Goal: Information Seeking & Learning: Learn about a topic

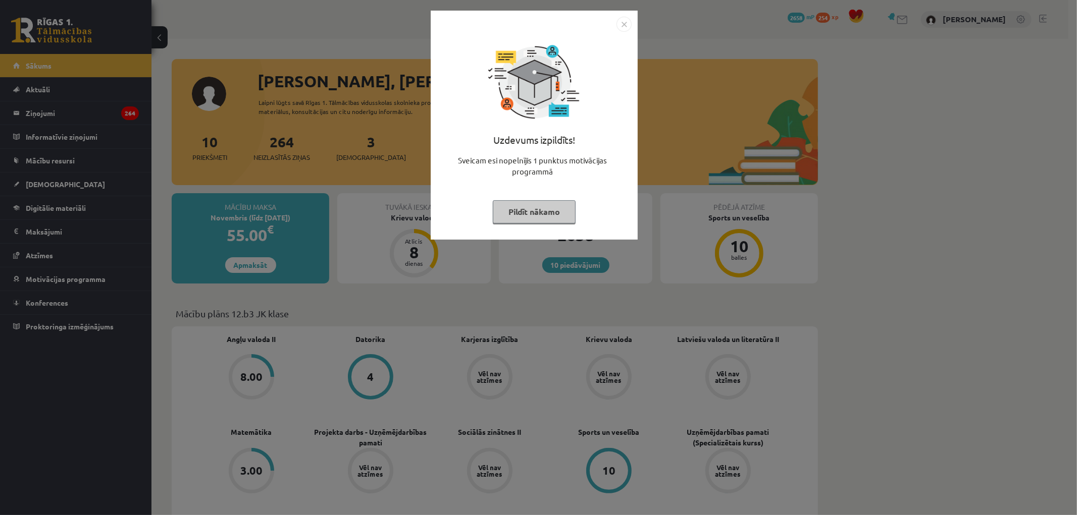
click at [623, 26] on img "Close" at bounding box center [623, 24] width 15 height 15
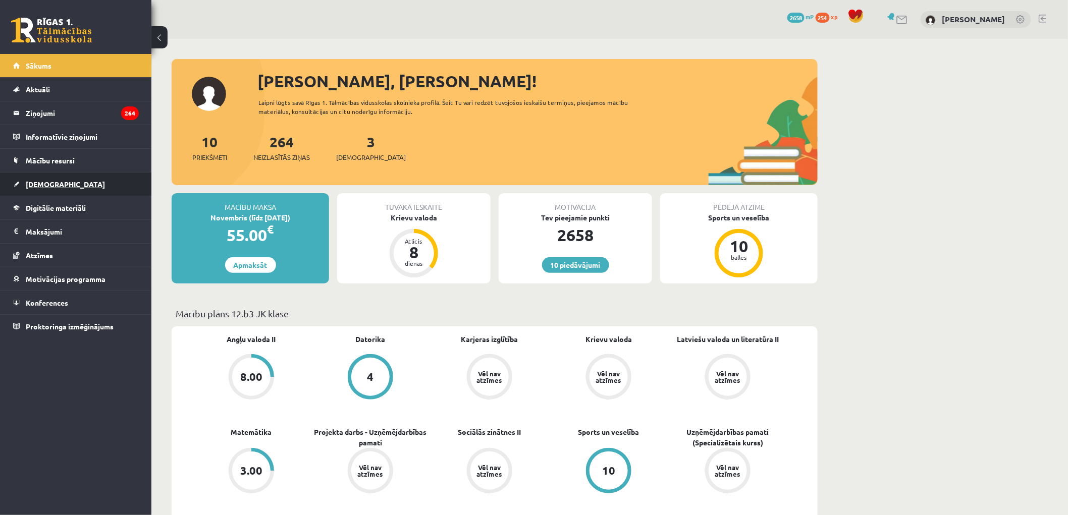
click at [64, 182] on link "[DEMOGRAPHIC_DATA]" at bounding box center [76, 184] width 126 height 23
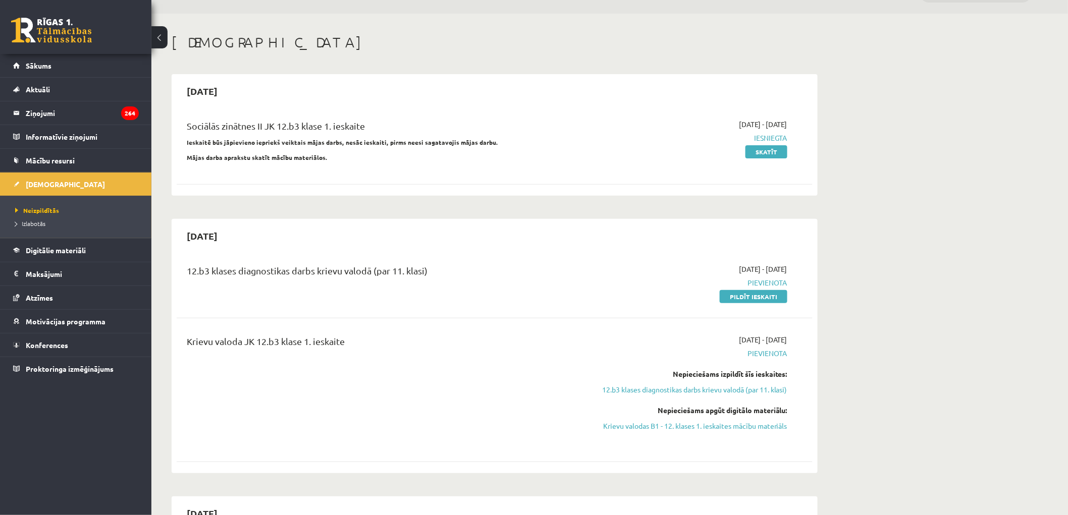
scroll to position [56, 0]
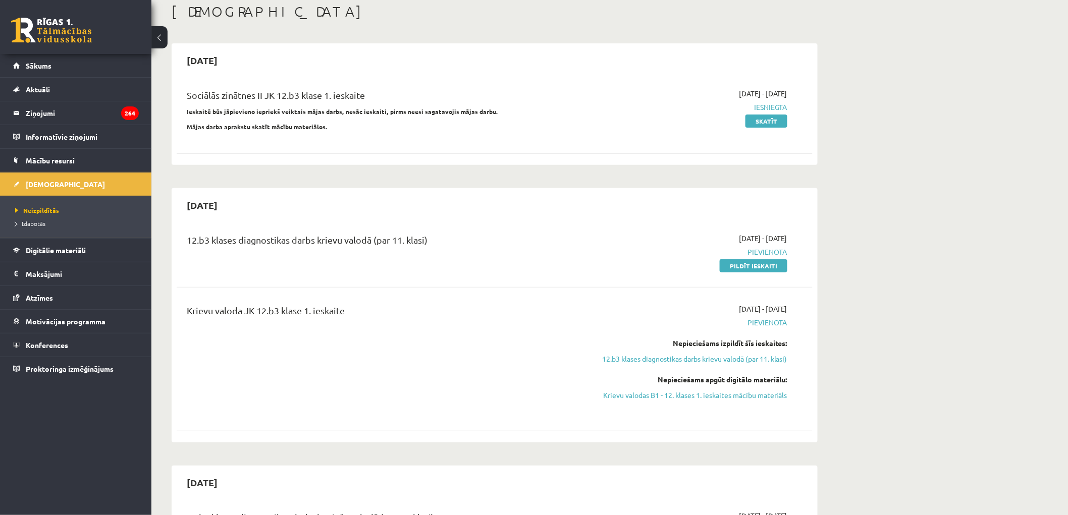
click at [54, 33] on link at bounding box center [51, 30] width 81 height 25
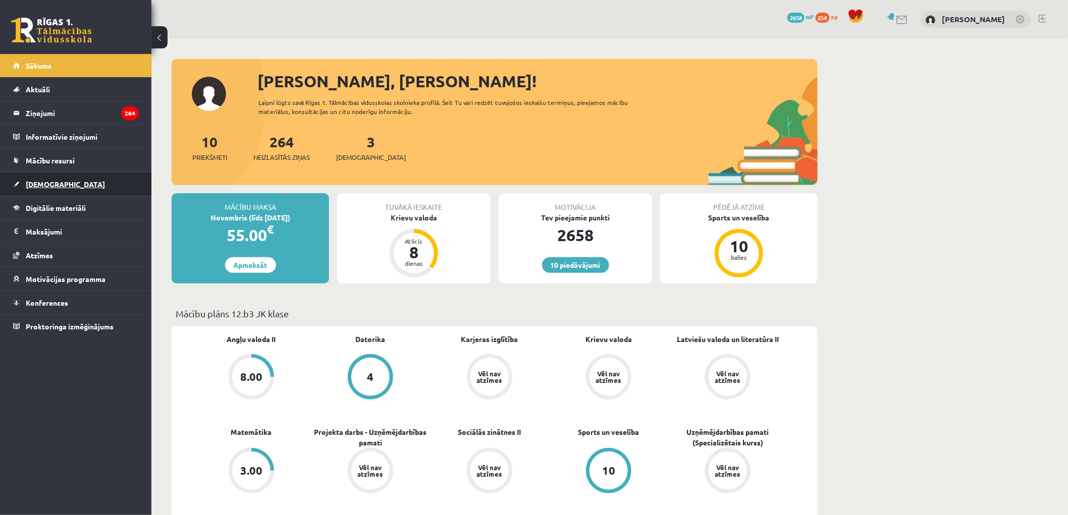
click at [47, 182] on span "[DEMOGRAPHIC_DATA]" at bounding box center [65, 184] width 79 height 9
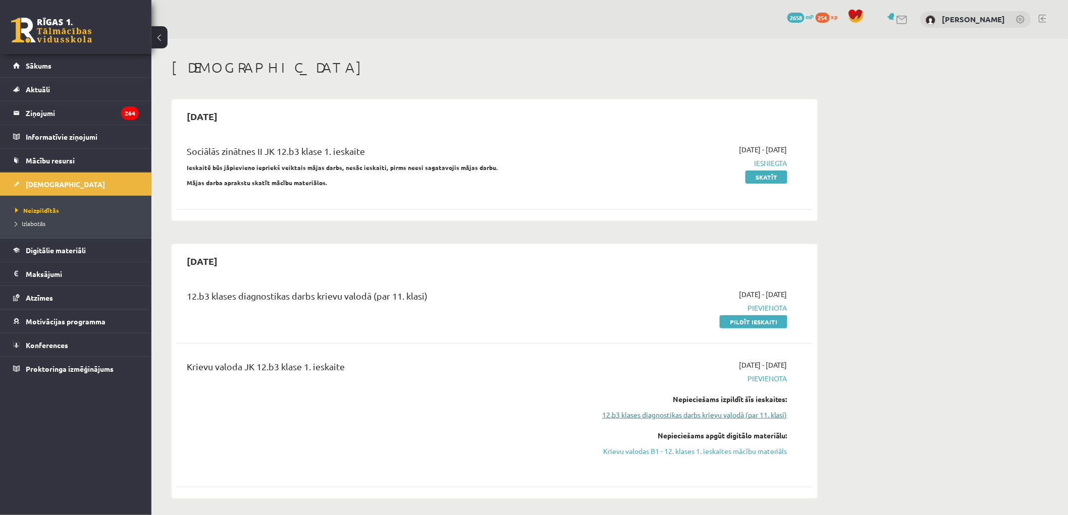
click at [766, 416] on link "12.b3 klases diagnostikas darbs krievu valodā (par 11. klasi)" at bounding box center [692, 415] width 190 height 11
click at [697, 453] on link "Krievu valodas B1 - 12. klases 1. ieskaites mācību materiāls" at bounding box center [692, 451] width 190 height 11
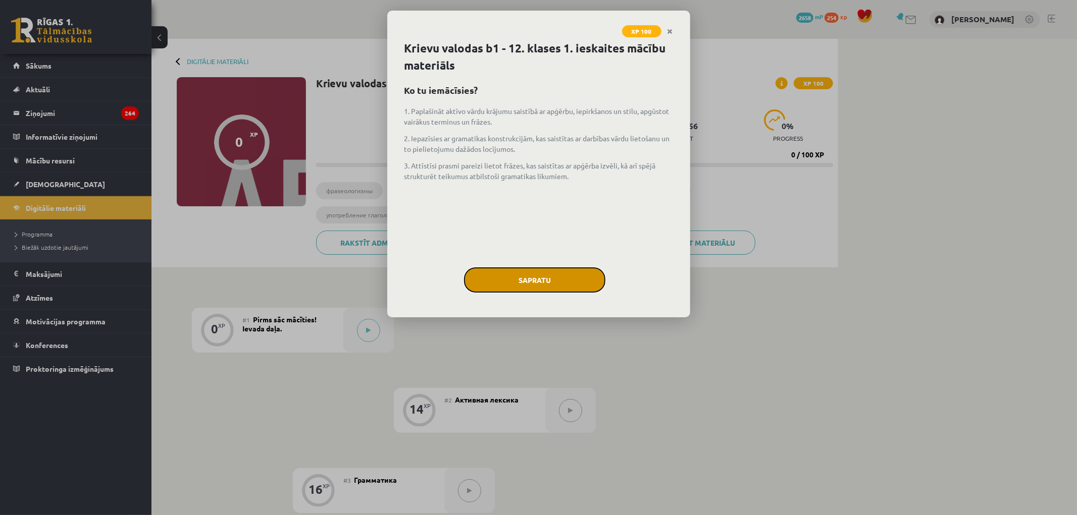
click at [538, 280] on button "Sapratu" at bounding box center [534, 280] width 141 height 25
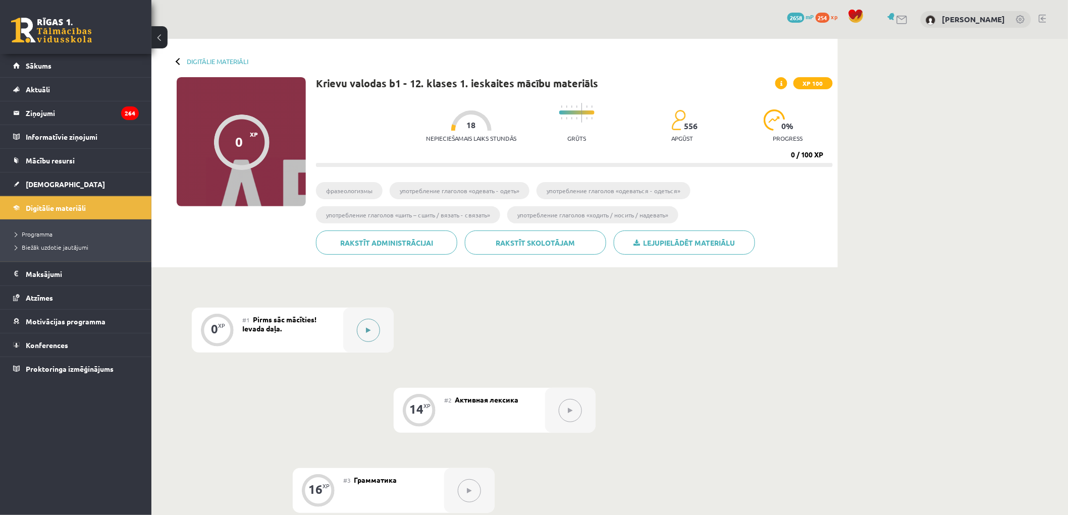
click at [364, 331] on button at bounding box center [368, 330] width 23 height 23
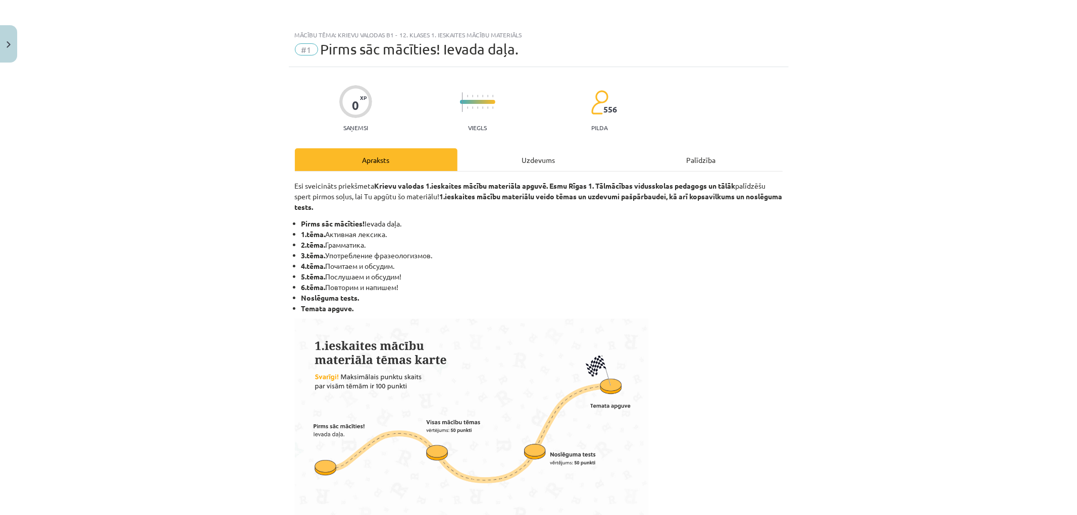
click at [512, 156] on div "Uzdevums" at bounding box center [538, 159] width 163 height 23
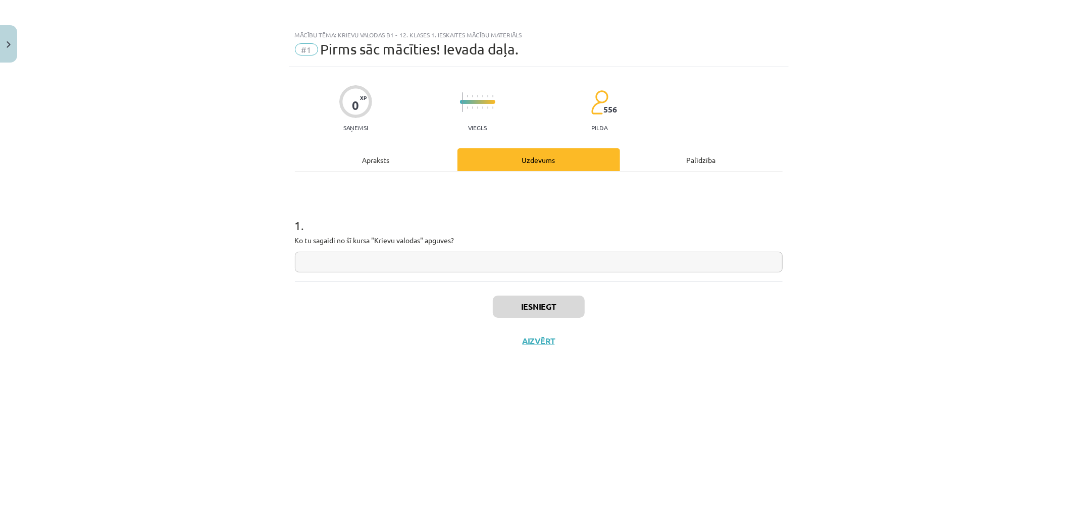
click at [396, 256] on input "text" at bounding box center [539, 262] width 488 height 21
click at [401, 169] on div "Apraksts" at bounding box center [376, 159] width 163 height 23
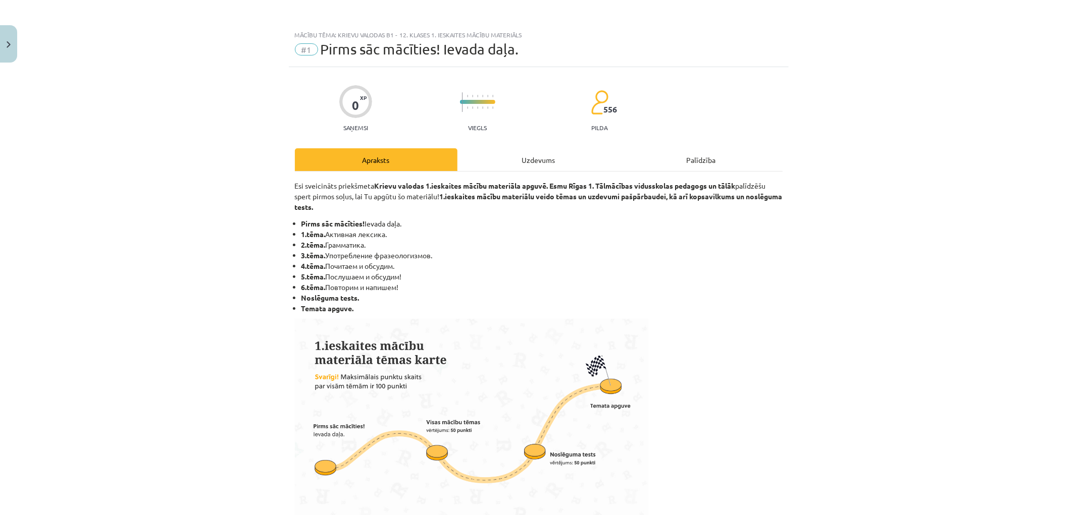
click at [538, 160] on div "Uzdevums" at bounding box center [538, 159] width 163 height 23
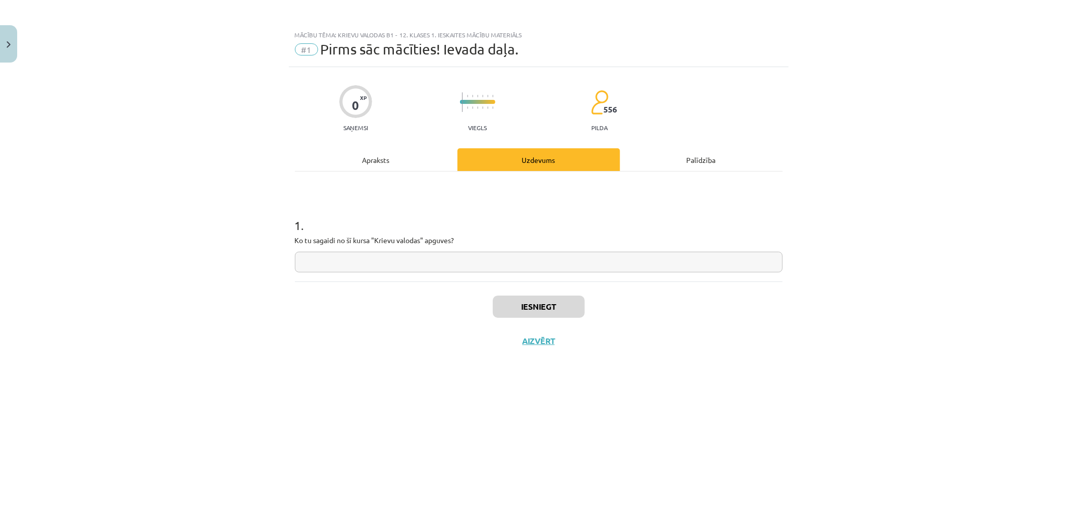
click at [386, 149] on div "Apraksts" at bounding box center [376, 159] width 163 height 23
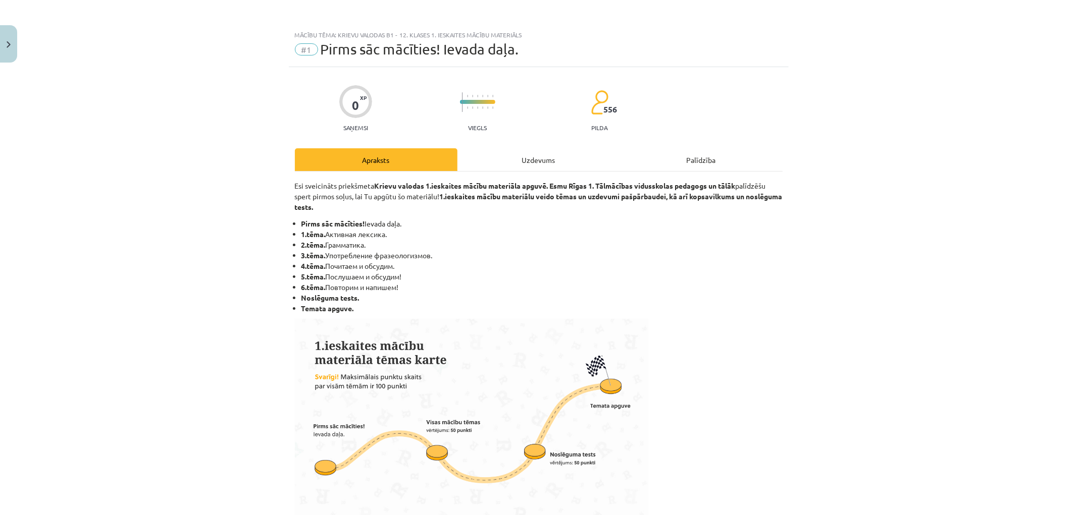
click at [541, 163] on div "Uzdevums" at bounding box center [538, 159] width 163 height 23
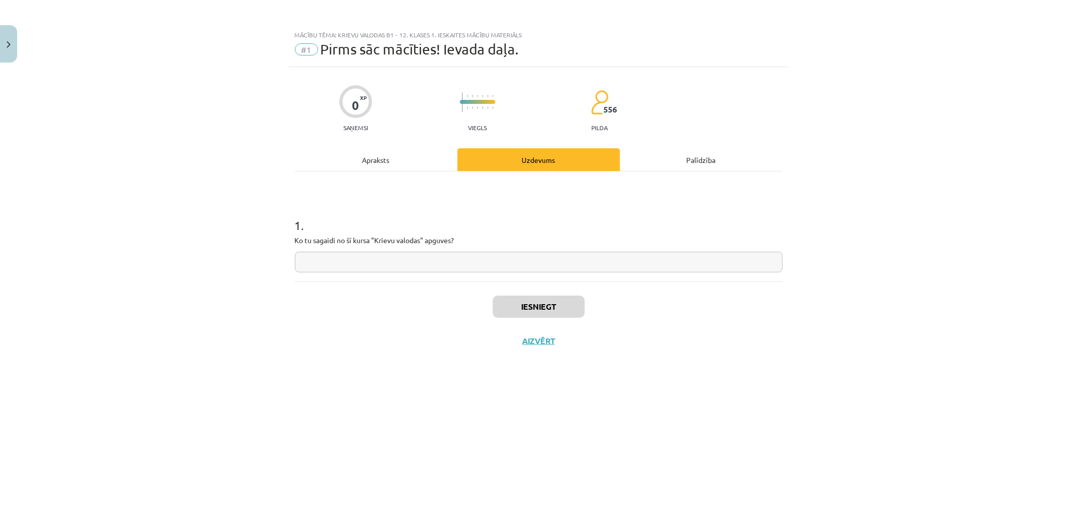
click at [455, 259] on input "text" at bounding box center [539, 262] width 488 height 21
click at [371, 158] on div "Apraksts" at bounding box center [376, 159] width 163 height 23
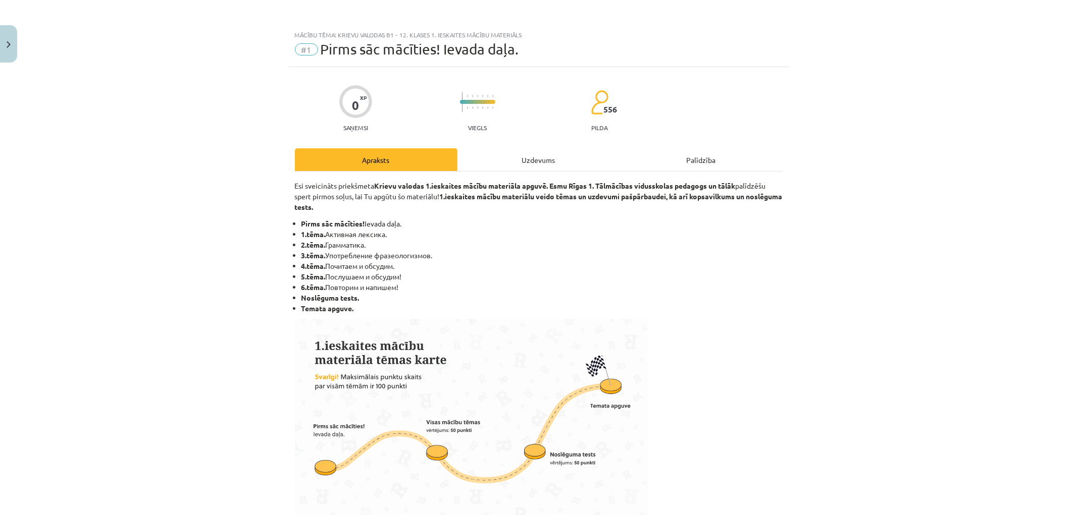
click at [518, 153] on div "Uzdevums" at bounding box center [538, 159] width 163 height 23
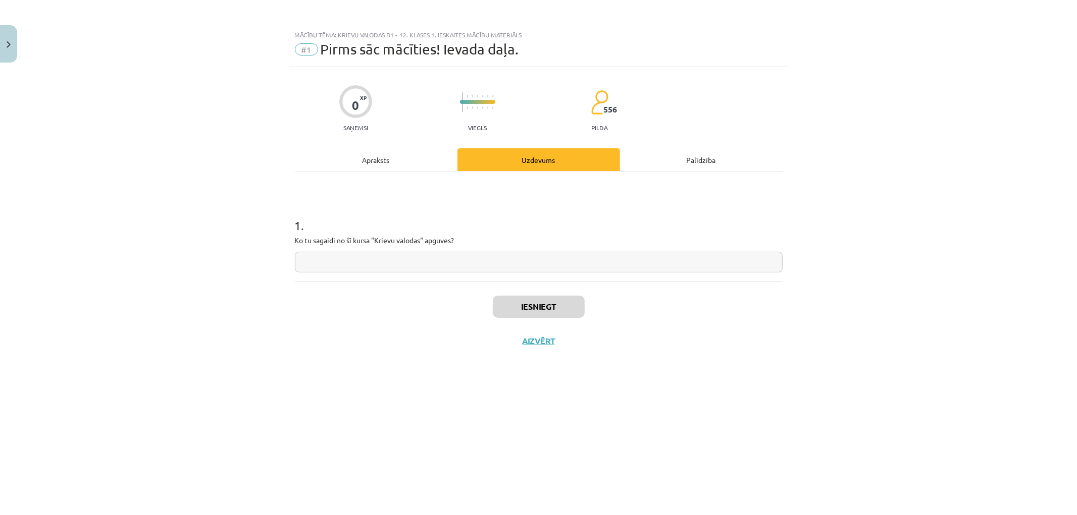
click at [401, 255] on input "text" at bounding box center [539, 262] width 488 height 21
type input "*********"
click at [552, 312] on button "Iesniegt" at bounding box center [539, 307] width 92 height 22
click at [577, 346] on icon at bounding box center [579, 348] width 5 height 7
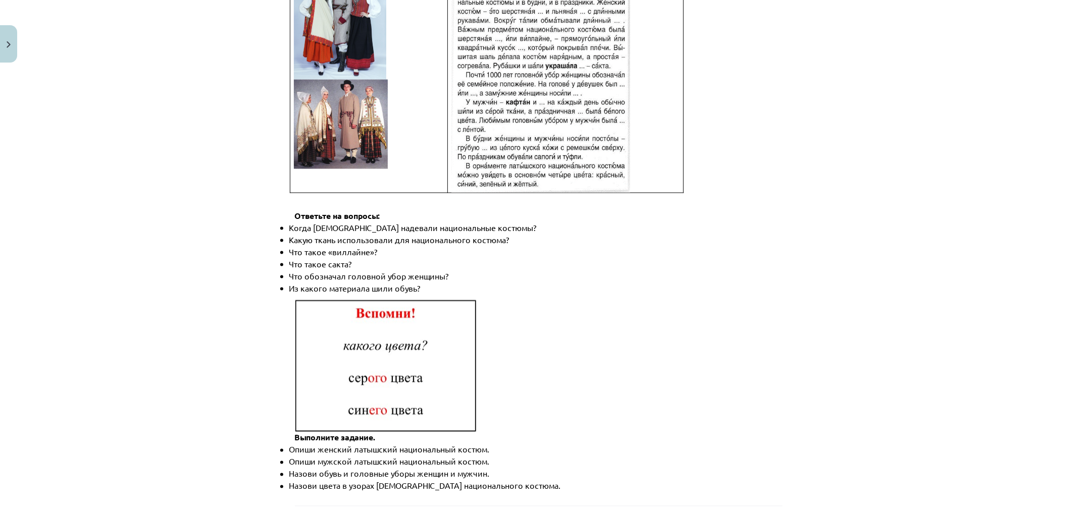
scroll to position [1268, 0]
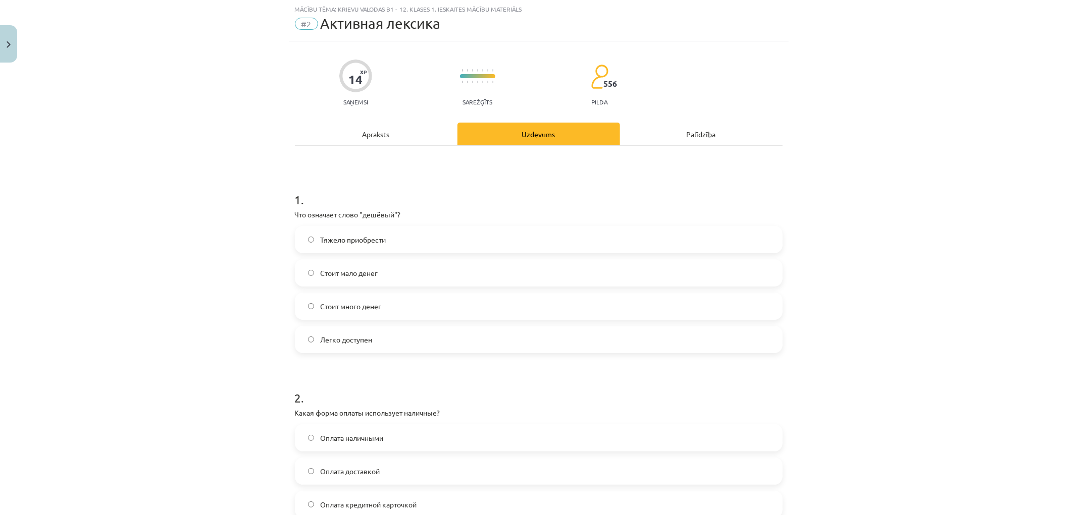
scroll to position [25, 0]
click at [370, 275] on span "Стоит мало денег" at bounding box center [349, 274] width 58 height 11
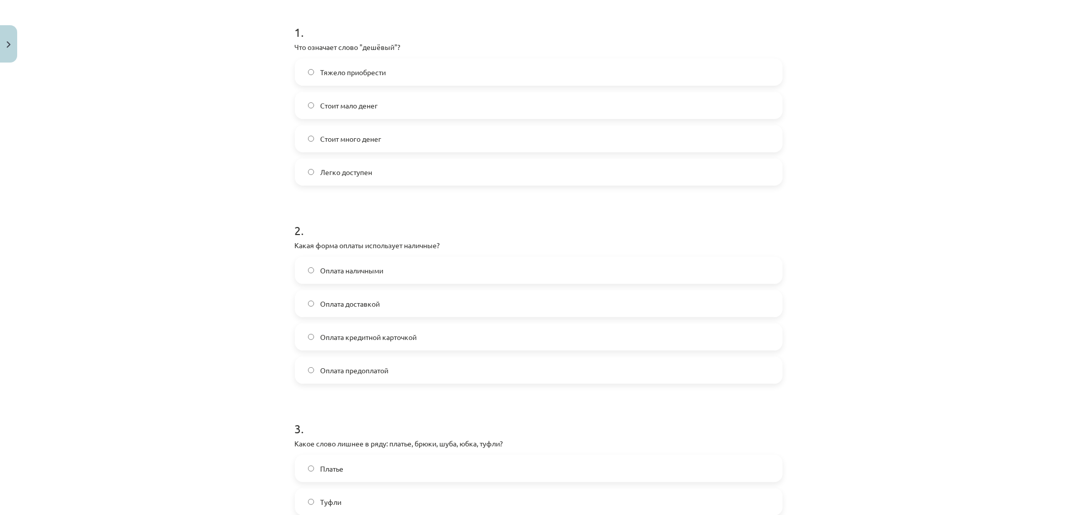
scroll to position [81, 0]
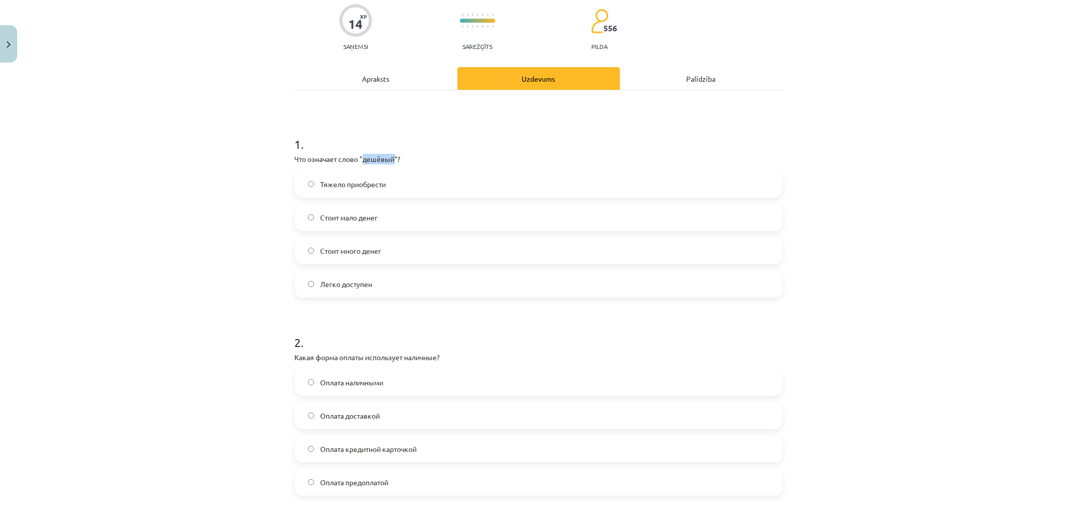
drag, startPoint x: 359, startPoint y: 159, endPoint x: 392, endPoint y: 159, distance: 32.8
click at [392, 159] on p "Что означает слово "дешёвый"?" at bounding box center [539, 159] width 488 height 11
copy p "дешёвый"
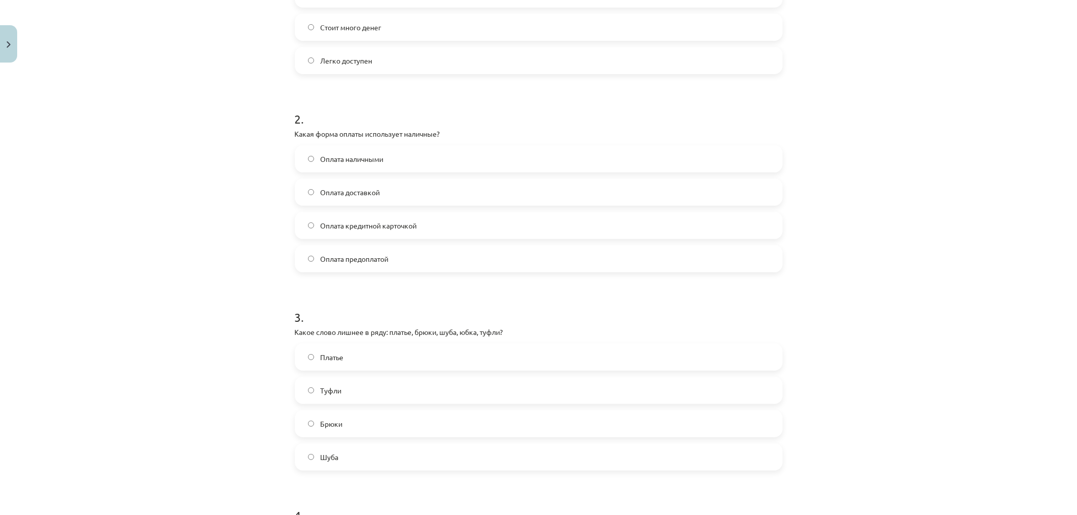
scroll to position [305, 0]
click at [381, 164] on label "Оплата наличными" at bounding box center [539, 158] width 486 height 25
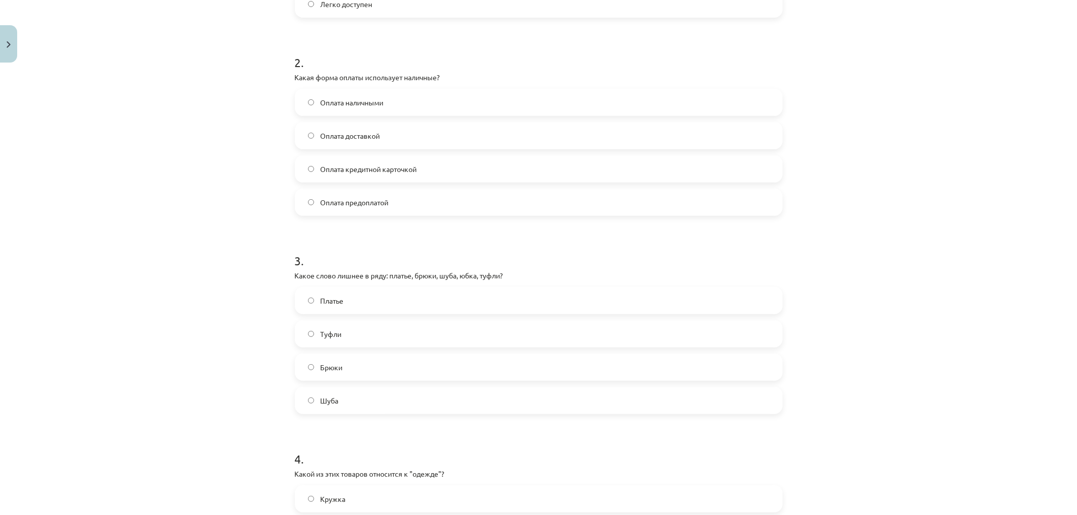
scroll to position [418, 0]
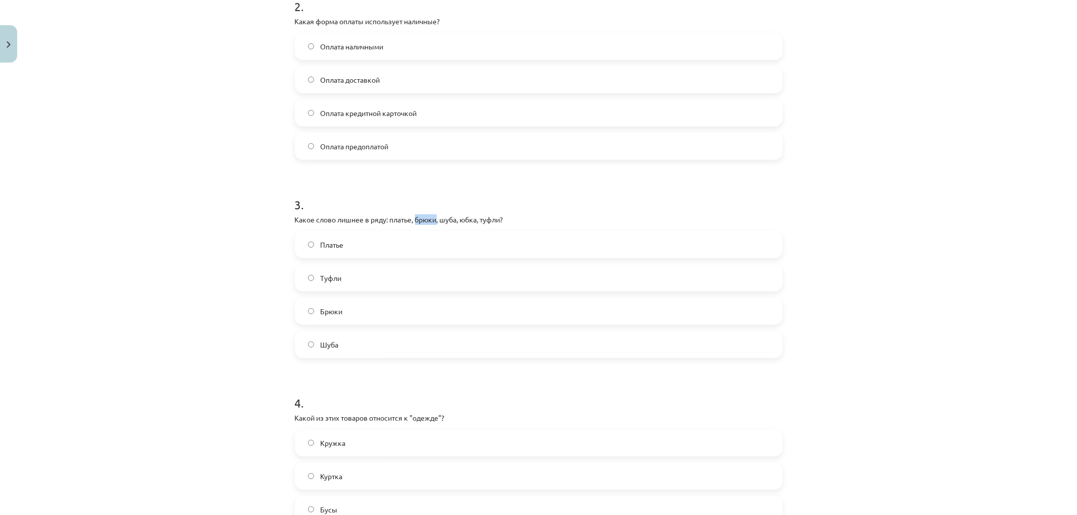
drag, startPoint x: 413, startPoint y: 220, endPoint x: 433, endPoint y: 224, distance: 20.1
click at [433, 224] on p "Какое слово лишнее в ряду: платье, брюки, шуба, юбка, туфли?" at bounding box center [539, 220] width 488 height 11
copy p "брюки"
drag, startPoint x: 386, startPoint y: 217, endPoint x: 513, endPoint y: 212, distance: 126.8
click at [513, 212] on div "3 . Какое слово лишнее в ряду: платье, брюки, шуба, юбка, туфли? Платье Туфли Б…" at bounding box center [539, 269] width 488 height 178
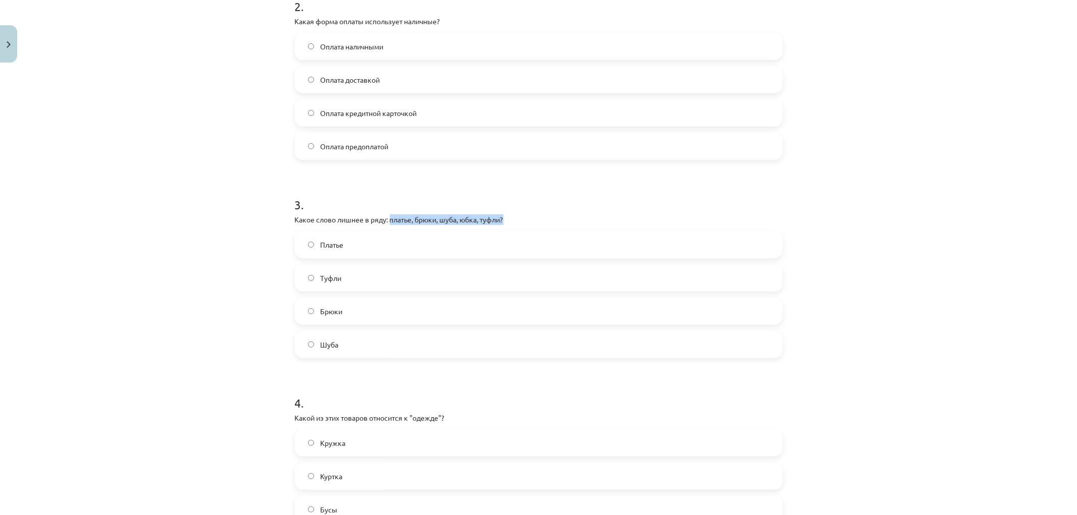
copy p "платье, брюки, шуба, юбка, туфли?"
click at [614, 176] on form "1 . Что означает слово "дешёвый"? Тяжело приобрести Стоит мало денег Стоит мног…" at bounding box center [539, 169] width 488 height 773
click at [350, 278] on label "Туфли" at bounding box center [539, 278] width 486 height 25
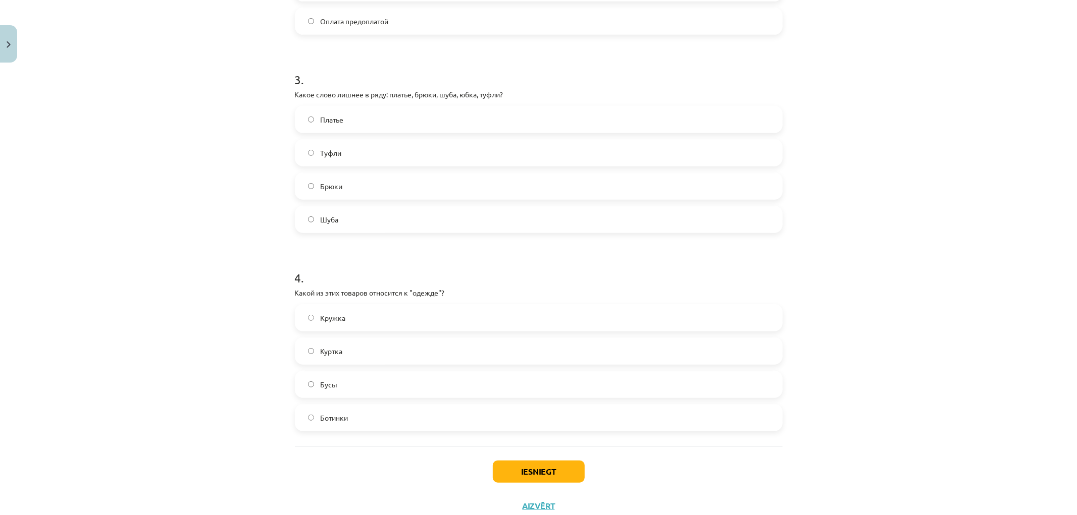
scroll to position [576, 0]
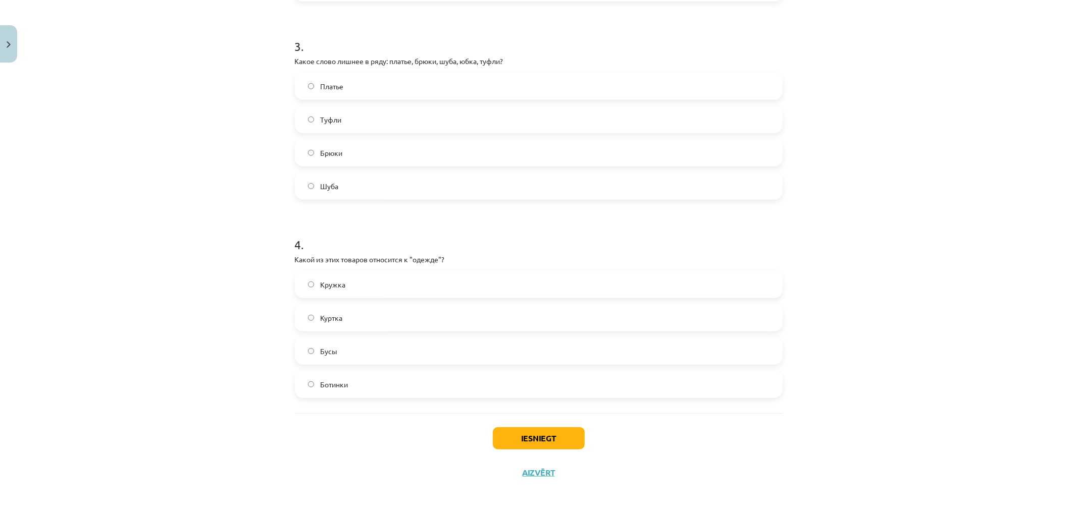
click at [344, 320] on label "Куртка" at bounding box center [539, 317] width 486 height 25
click at [523, 432] on button "Iesniegt" at bounding box center [539, 439] width 92 height 22
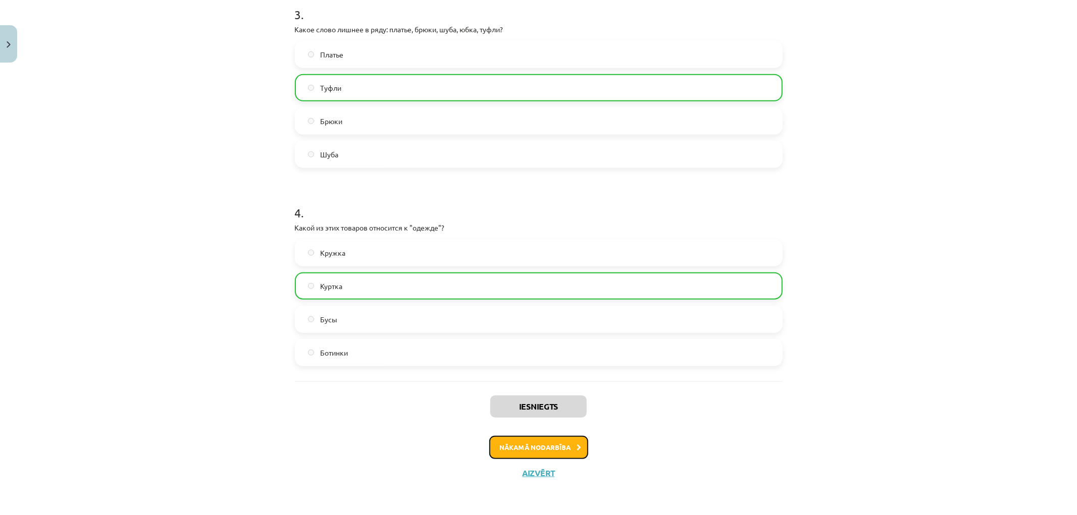
click at [577, 450] on icon at bounding box center [579, 448] width 5 height 7
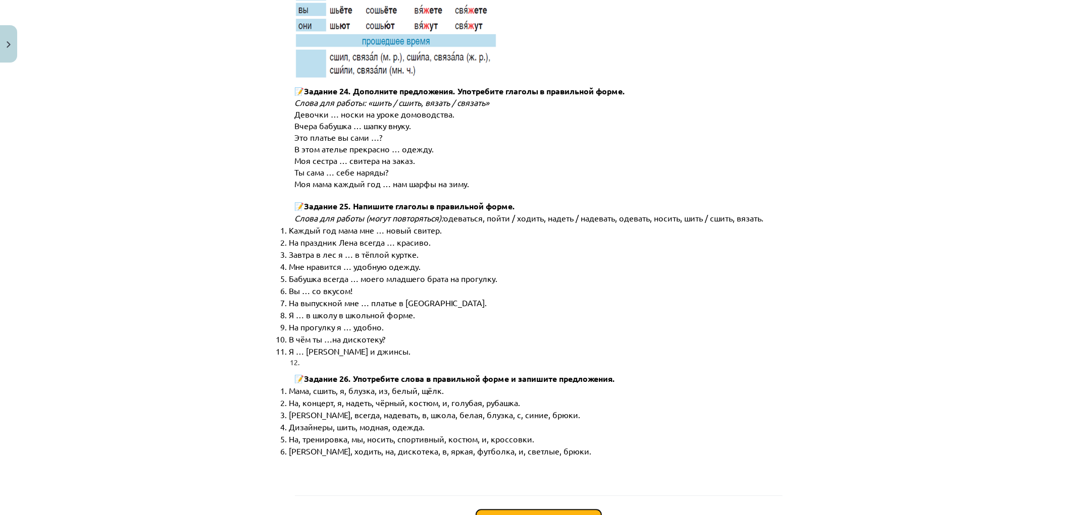
click at [581, 510] on button "Sākt uzdevumu" at bounding box center [538, 521] width 125 height 22
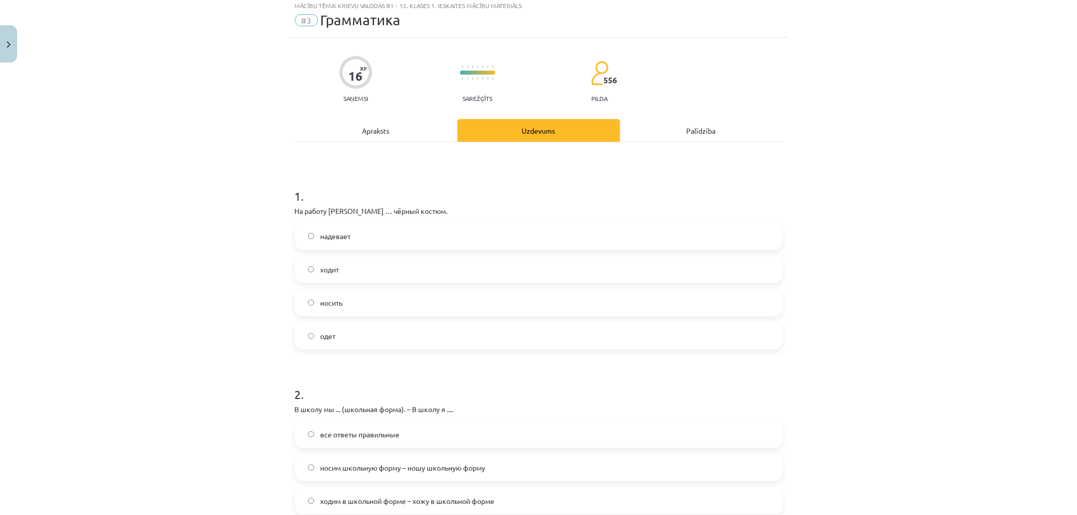
scroll to position [25, 0]
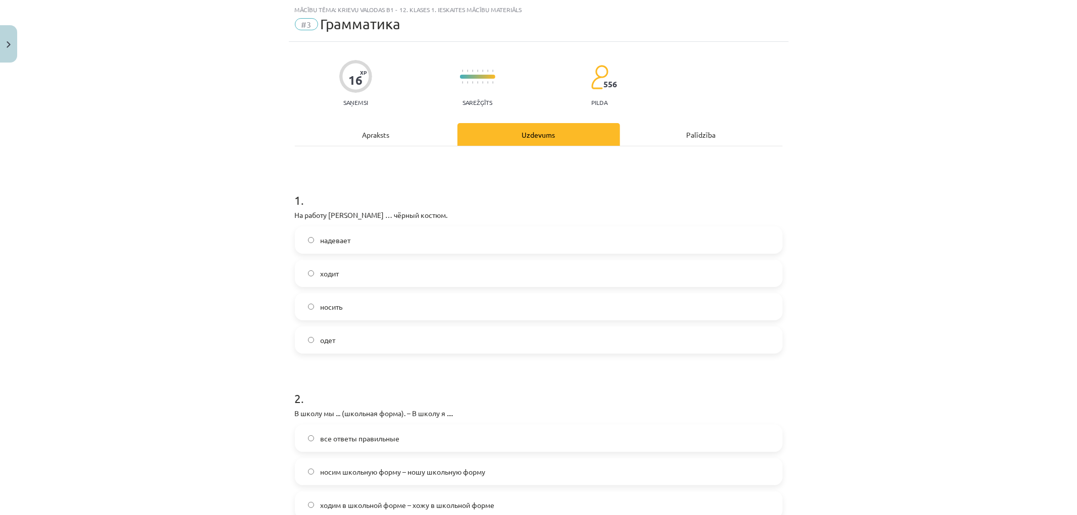
click at [338, 309] on span "носить" at bounding box center [331, 307] width 22 height 11
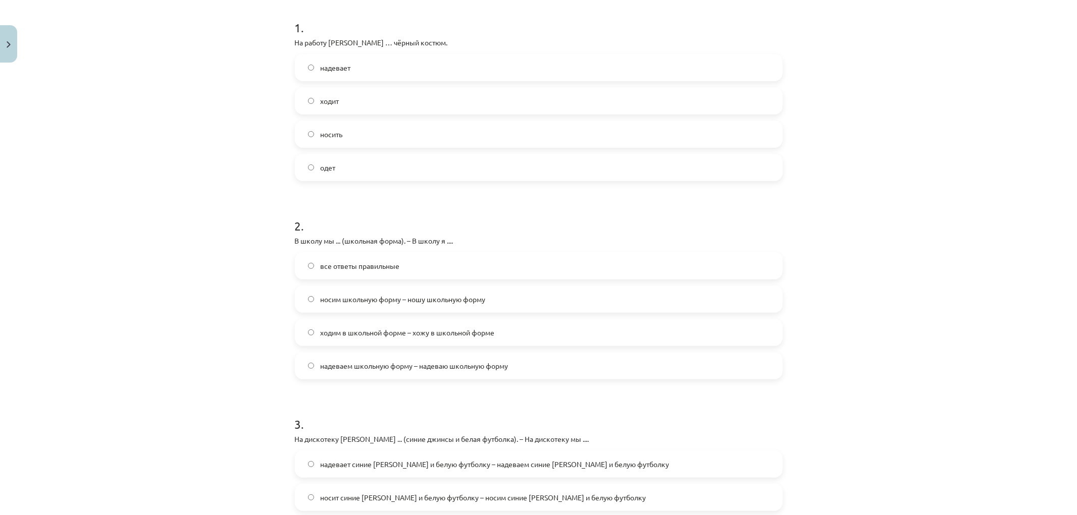
scroll to position [193, 0]
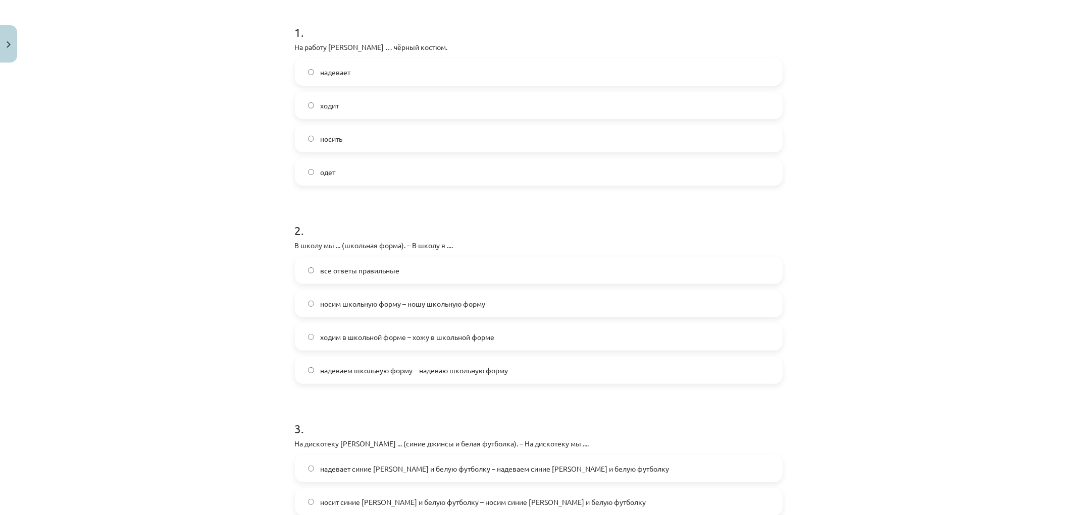
click at [391, 374] on span "надеваем школьную форму – надеваю школьную форму" at bounding box center [414, 371] width 188 height 11
click at [350, 306] on span "носим школьную форму – ношу школьную форму" at bounding box center [402, 304] width 165 height 11
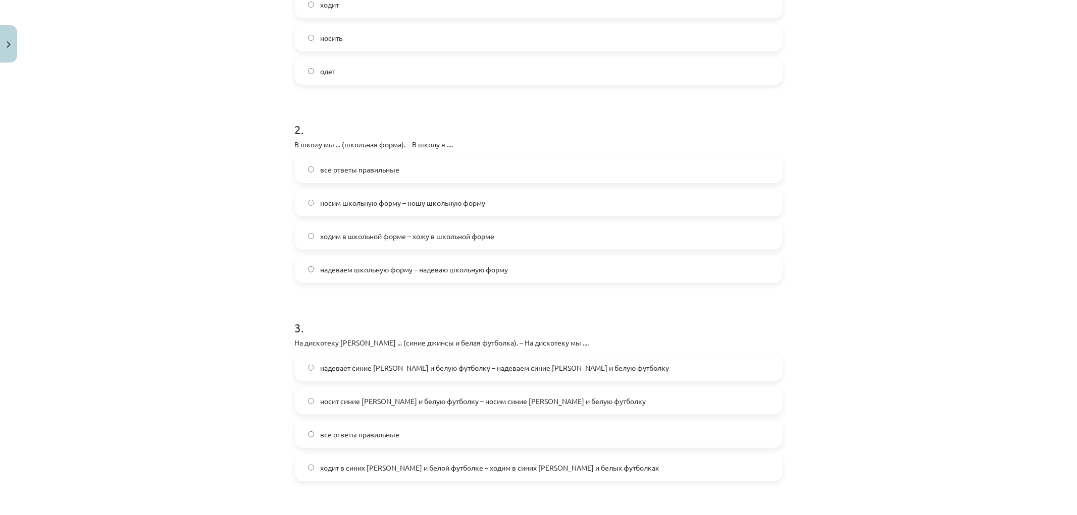
scroll to position [361, 0]
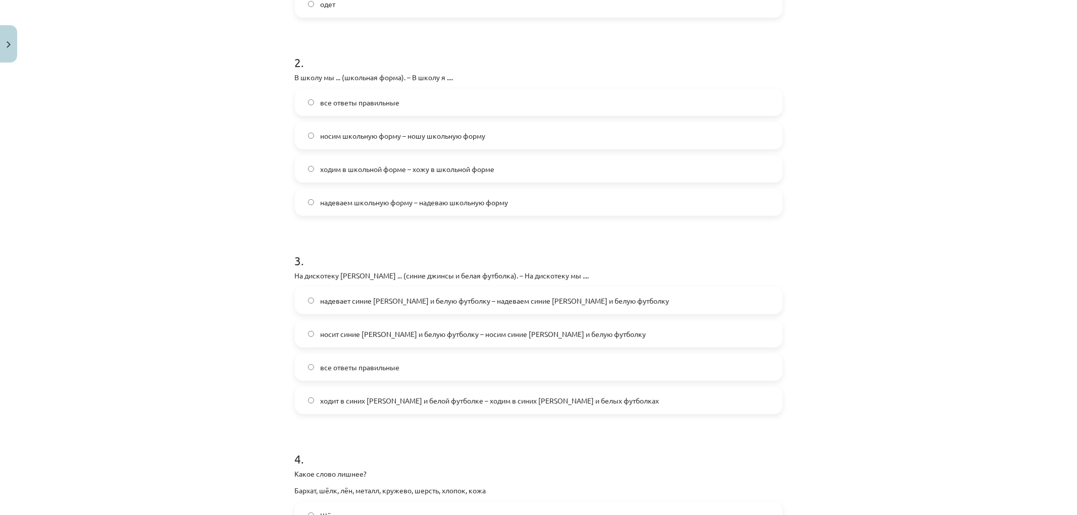
click at [495, 336] on span "носит синие джинсы и белую футболку – носим синие джинсы и белую футболку" at bounding box center [483, 334] width 326 height 11
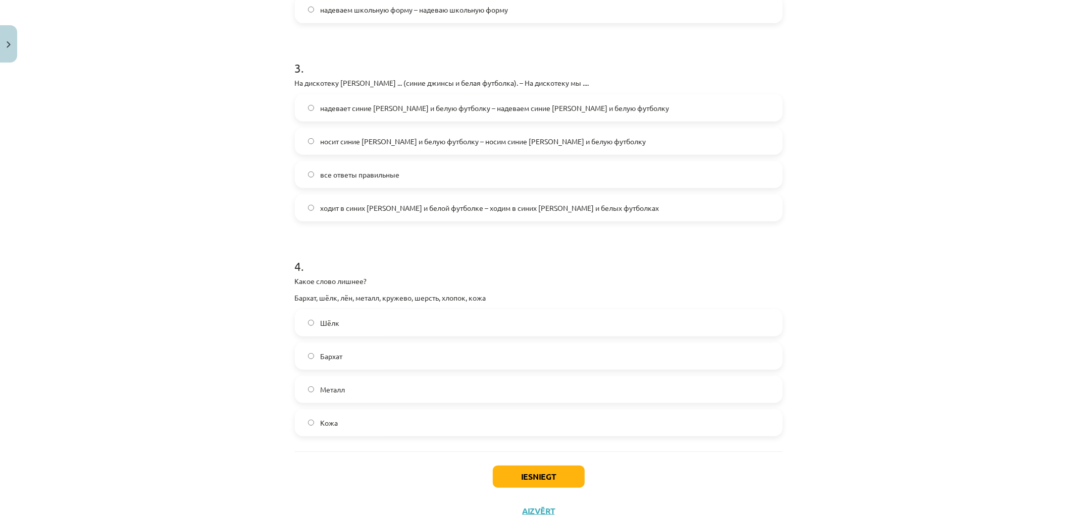
scroll to position [586, 0]
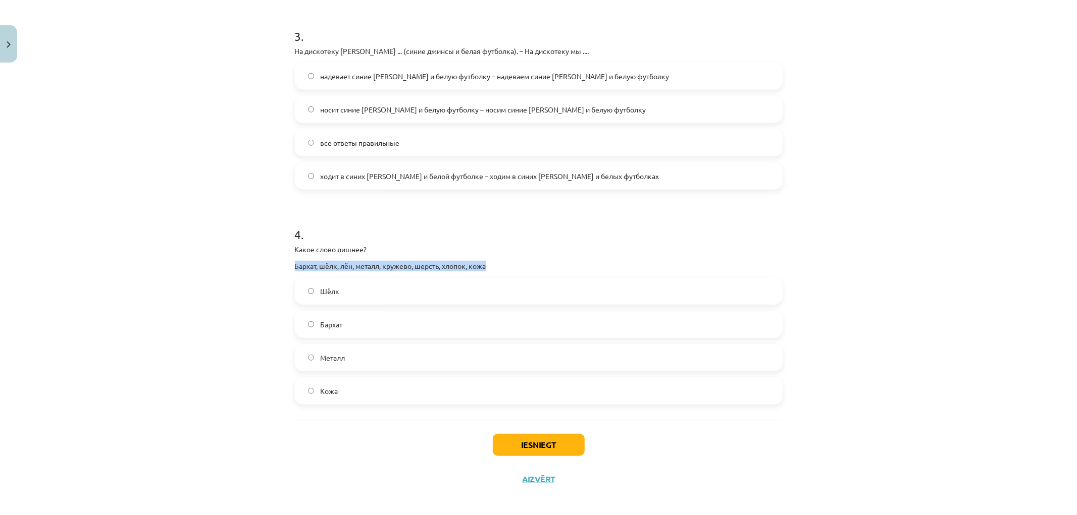
drag, startPoint x: 290, startPoint y: 266, endPoint x: 468, endPoint y: 264, distance: 177.7
click at [489, 265] on p "Бархат, шёлк, лён, металл, кружево, шерсть, хлопок, кожа" at bounding box center [539, 266] width 488 height 11
copy p "Бархат, шёлк, лён, металл, кружево, шерсть, хлопок, кожа"
click at [197, 306] on div "Mācību tēma: Krievu valodas b1 - 12. klases 1. ieskaites mācību materiāls #3 Гр…" at bounding box center [538, 257] width 1077 height 515
click at [379, 363] on label "Металл" at bounding box center [539, 357] width 486 height 25
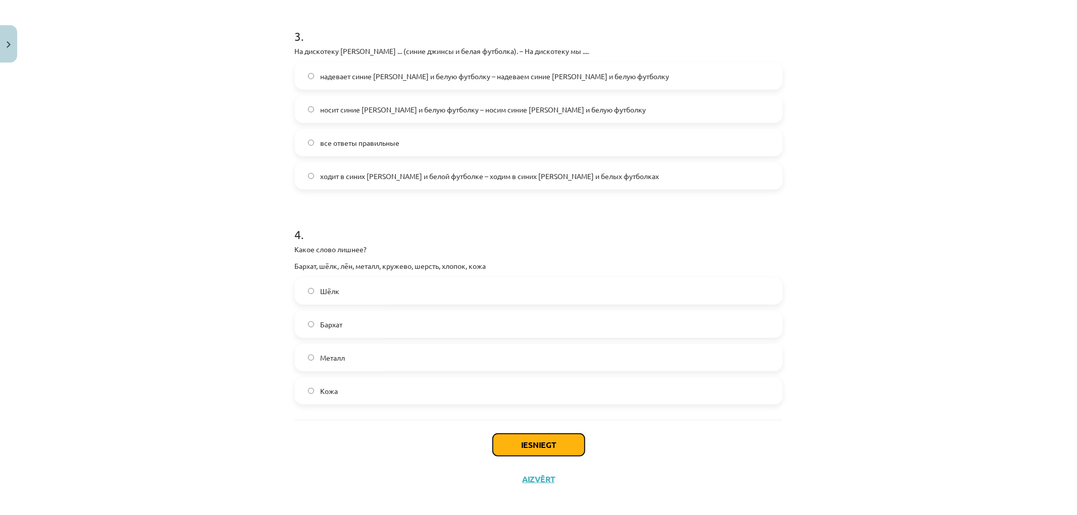
click at [541, 437] on button "Iesniegt" at bounding box center [539, 445] width 92 height 22
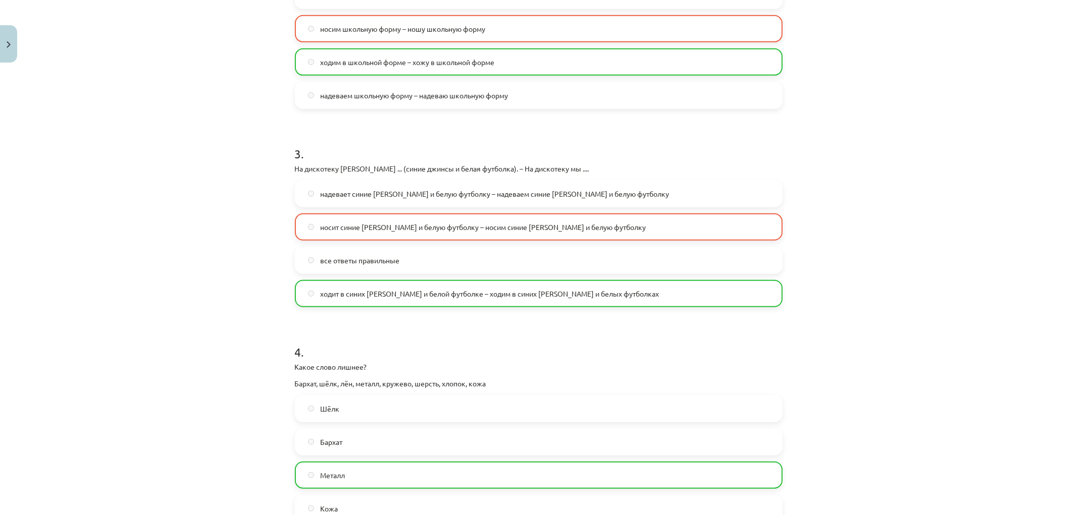
scroll to position [625, 0]
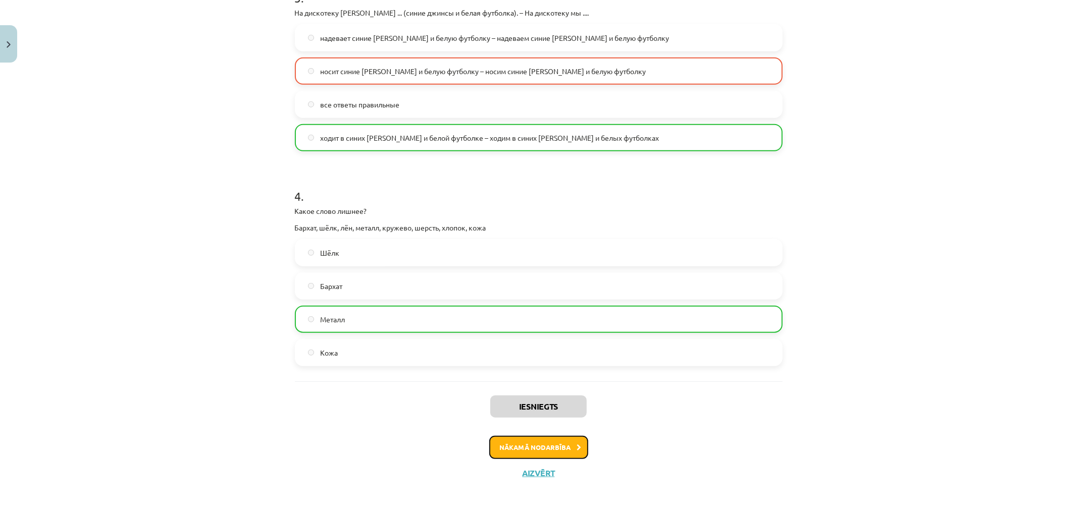
click at [543, 448] on button "Nākamā nodarbība" at bounding box center [538, 447] width 99 height 23
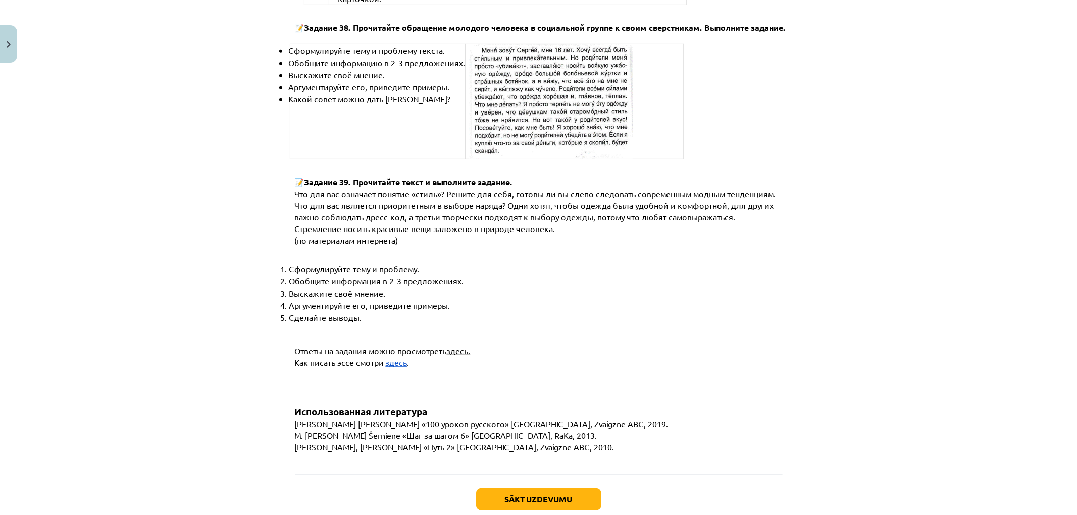
scroll to position [3696, 0]
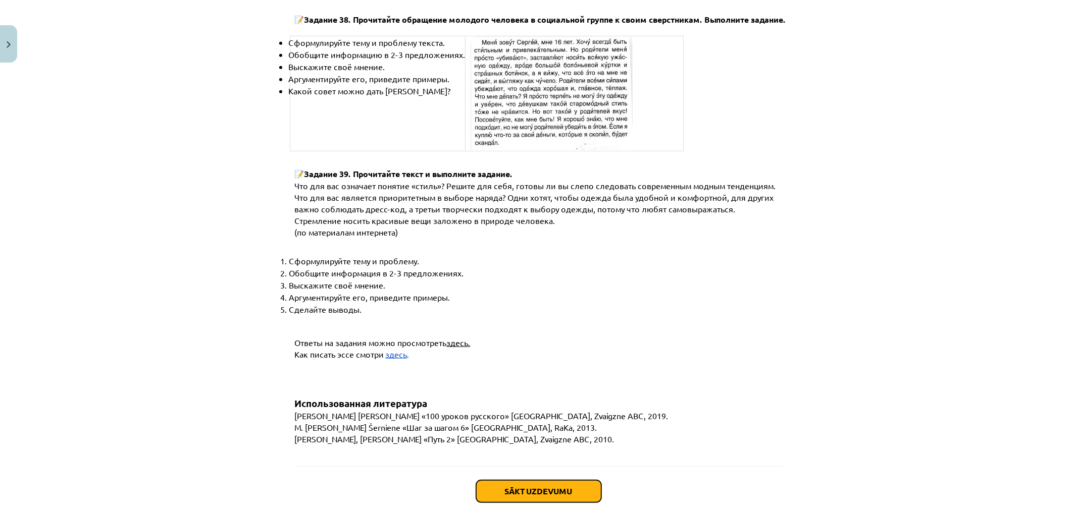
click at [541, 481] on button "Sākt uzdevumu" at bounding box center [538, 492] width 125 height 22
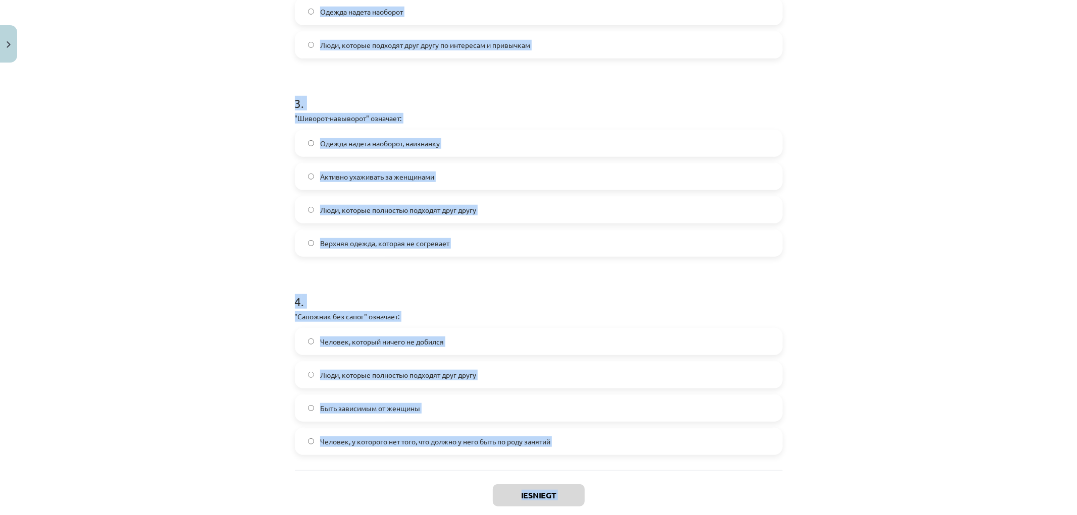
scroll to position [576, 0]
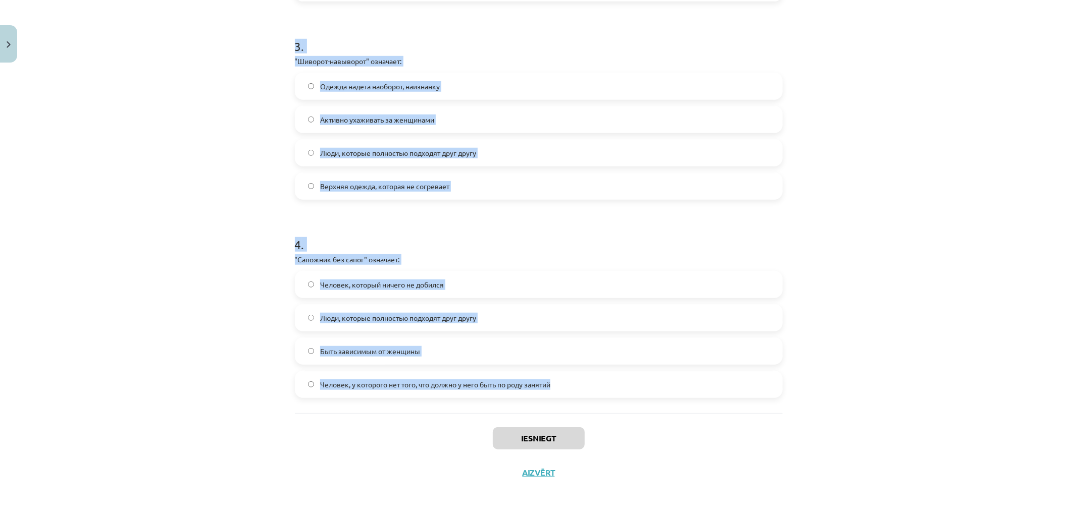
drag, startPoint x: 285, startPoint y: 190, endPoint x: 588, endPoint y: 379, distance: 357.2
copy form "1 . "Бегать за каждой юбкой" означает: Одежда надета наоборот Активно ухаживать…"
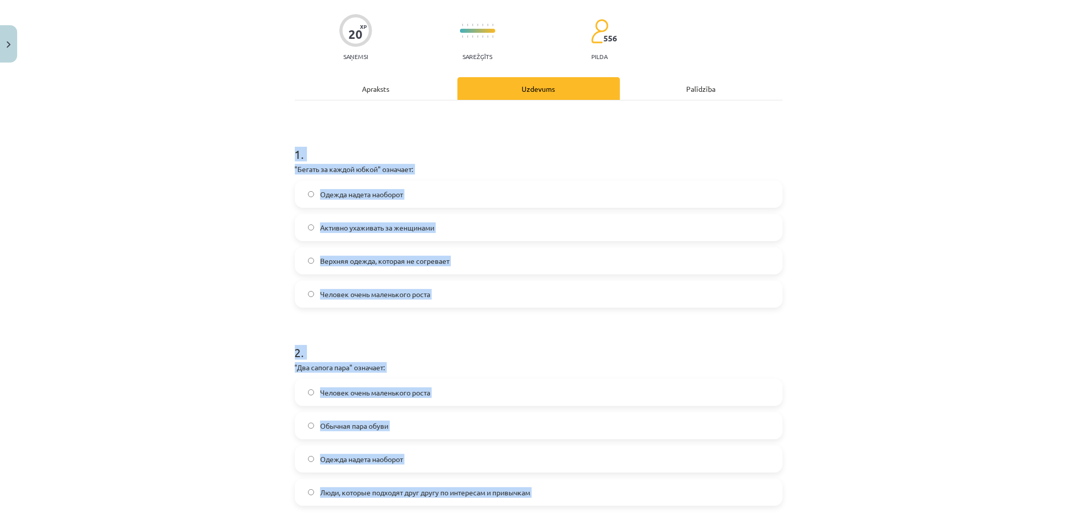
scroll to position [0, 0]
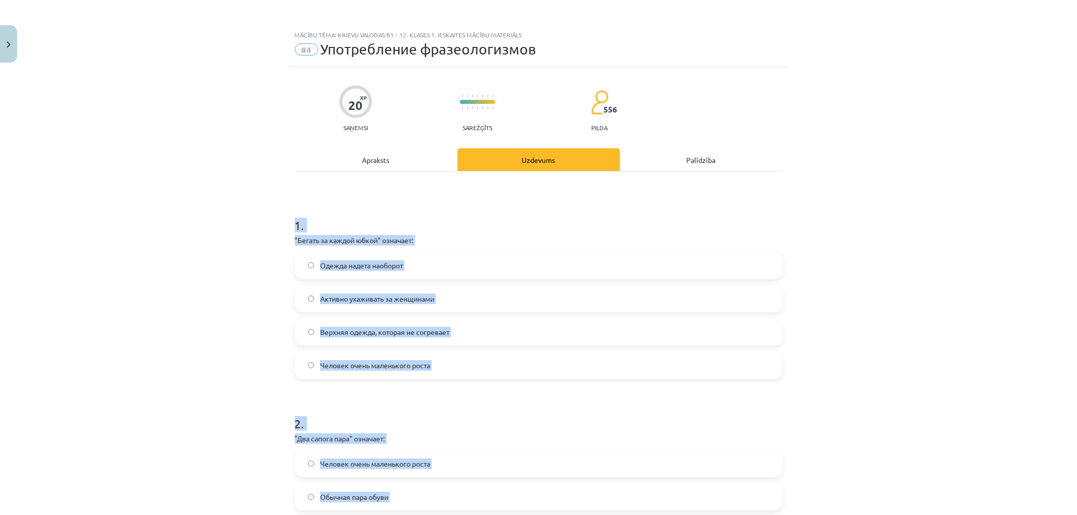
click at [186, 219] on div "Mācību tēma: Krievu valodas b1 - 12. klases 1. ieskaites mācību materiāls #4 Уп…" at bounding box center [538, 257] width 1077 height 515
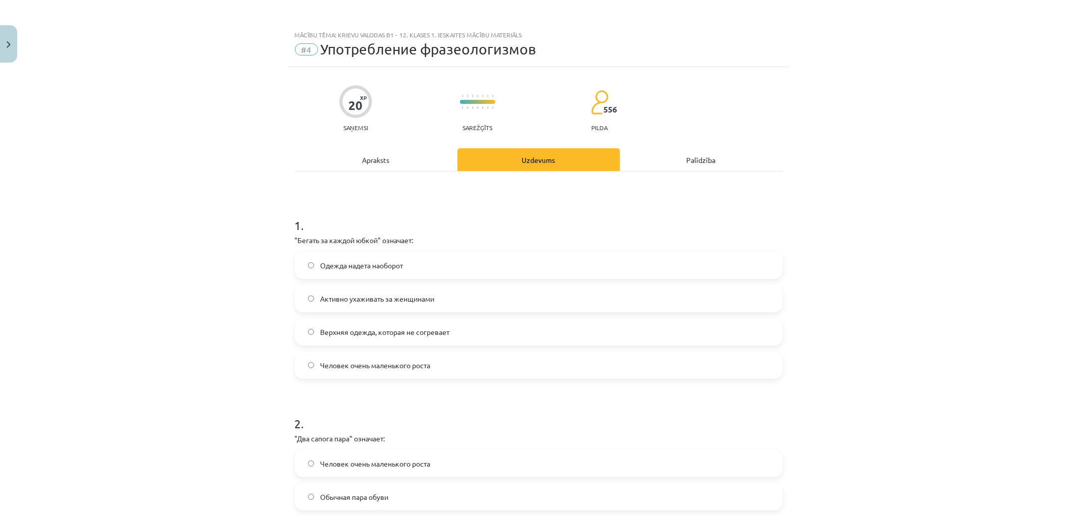
scroll to position [56, 0]
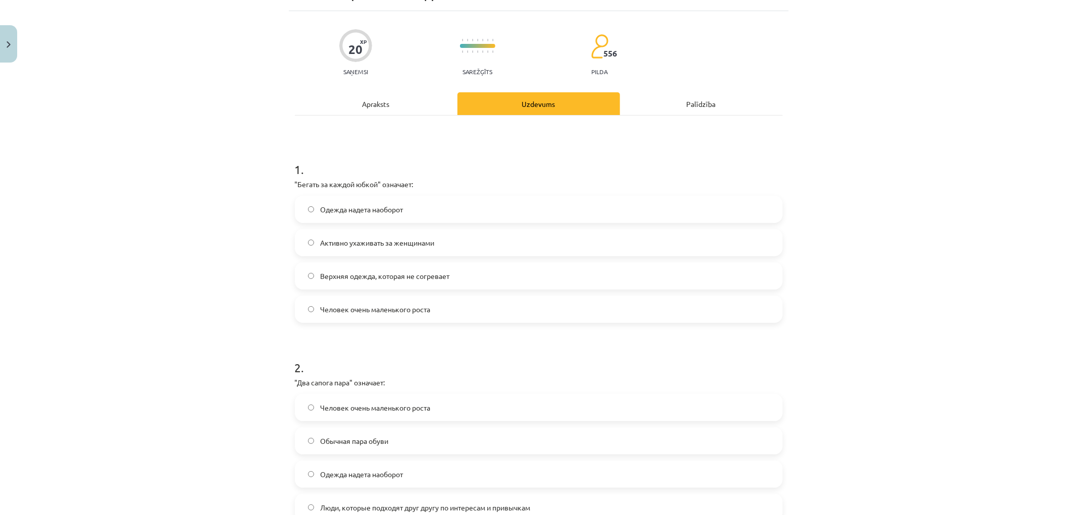
click at [391, 255] on label "Активно ухаживать за женщинами" at bounding box center [539, 242] width 486 height 25
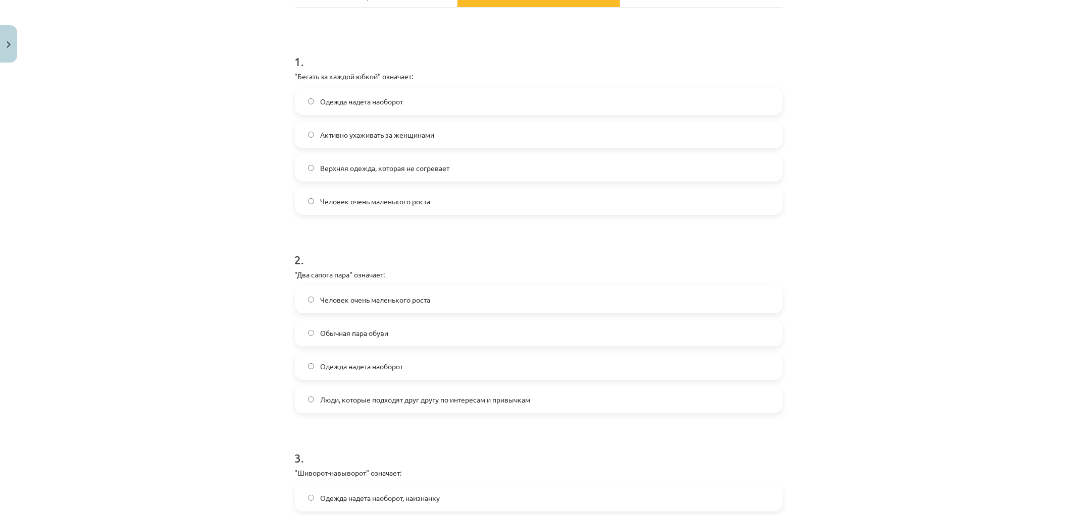
scroll to position [168, 0]
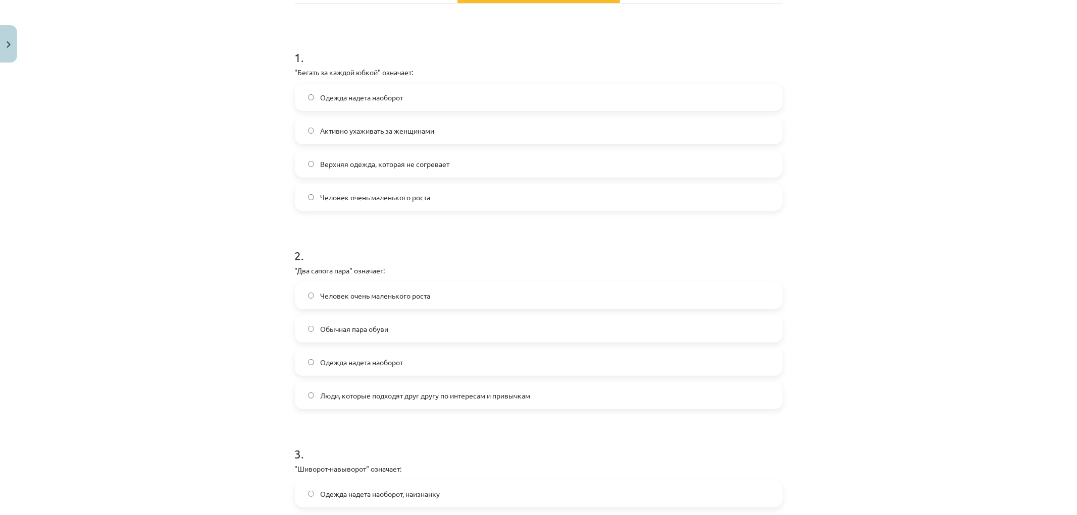
drag, startPoint x: 403, startPoint y: 393, endPoint x: 382, endPoint y: 354, distance: 44.3
click at [404, 393] on span "Люди, которые подходят друг другу по интересам и привычкам" at bounding box center [425, 396] width 210 height 11
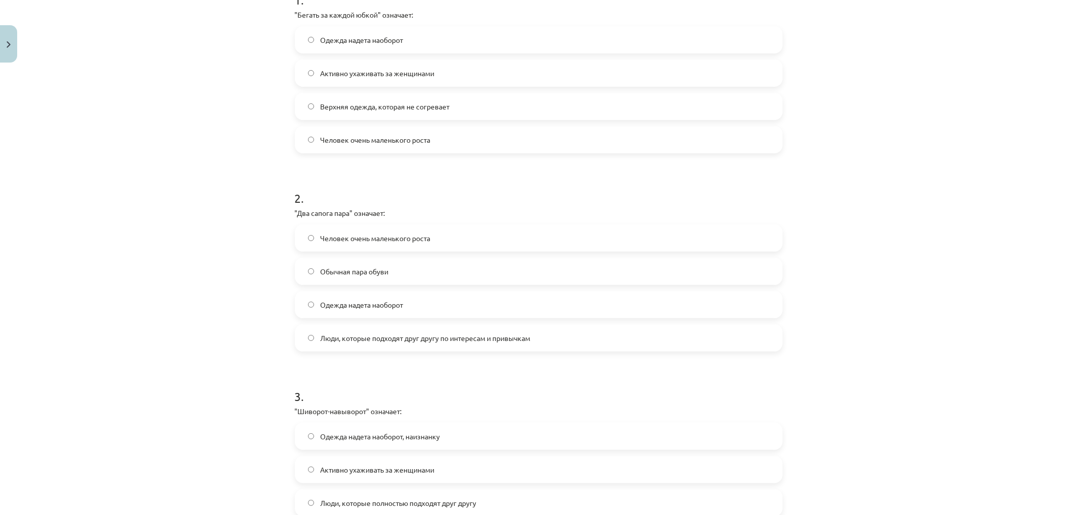
scroll to position [336, 0]
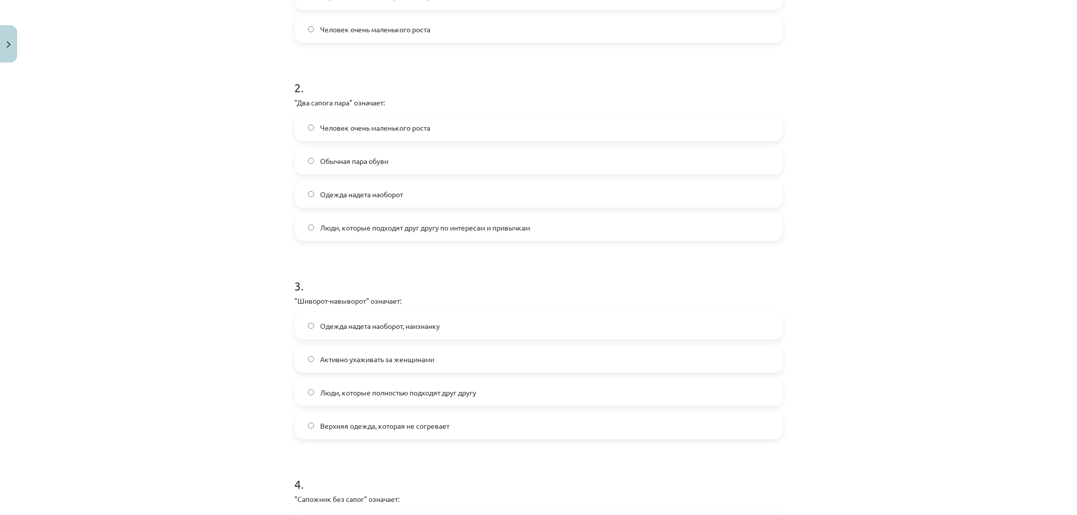
click at [394, 318] on label "Одежда надета наоборот, наизнанку" at bounding box center [539, 326] width 486 height 25
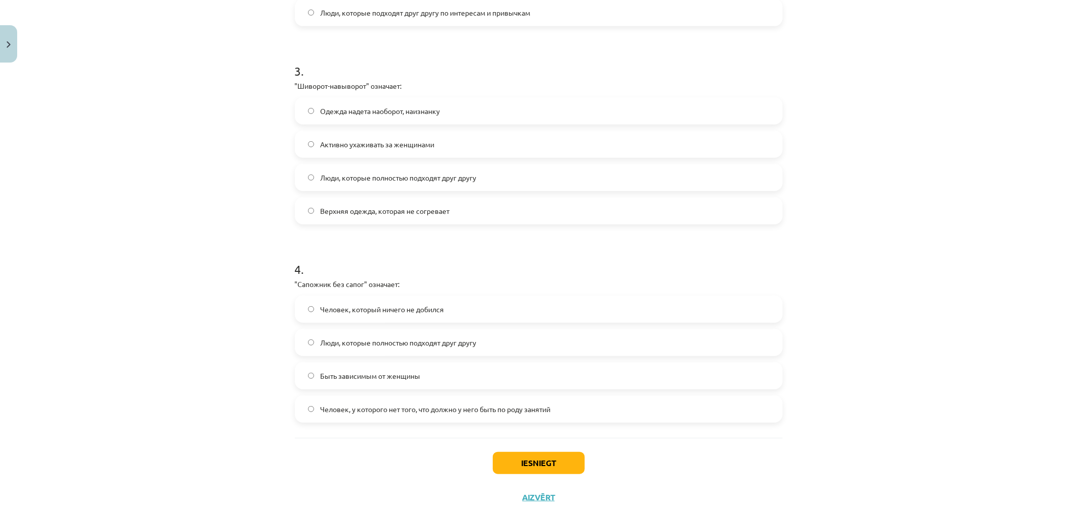
scroll to position [561, 0]
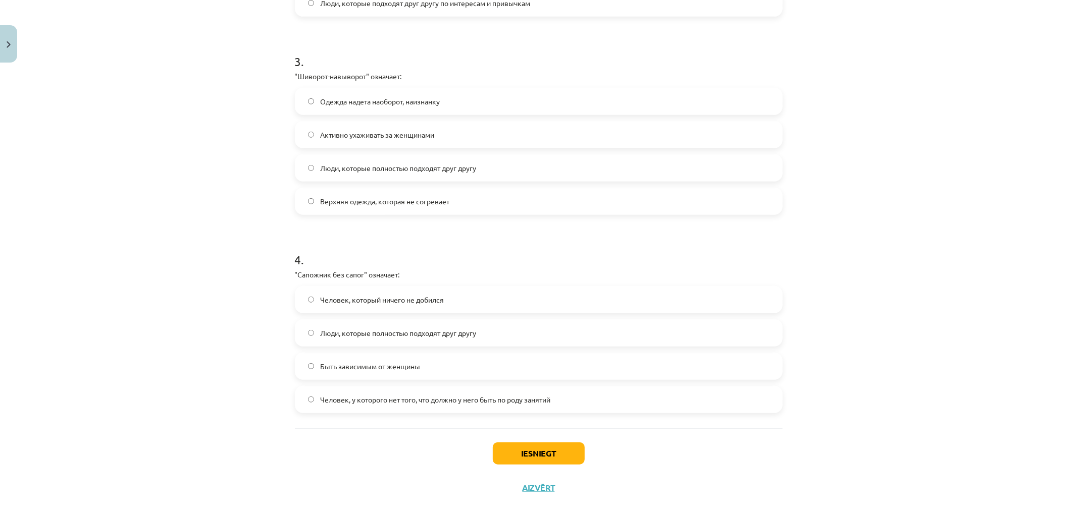
click at [333, 299] on span "Человек, который ничего не добился" at bounding box center [382, 300] width 124 height 11
click at [412, 397] on span "Человек, у которого нет того, что должно у него быть по роду занятий" at bounding box center [435, 400] width 230 height 11
click at [548, 450] on button "Iesniegt" at bounding box center [539, 454] width 92 height 22
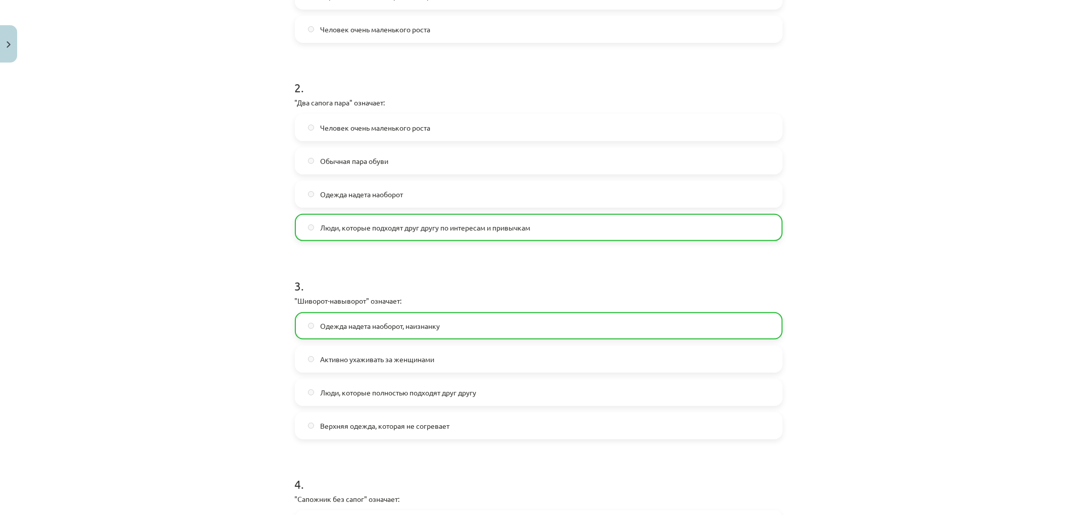
scroll to position [608, 0]
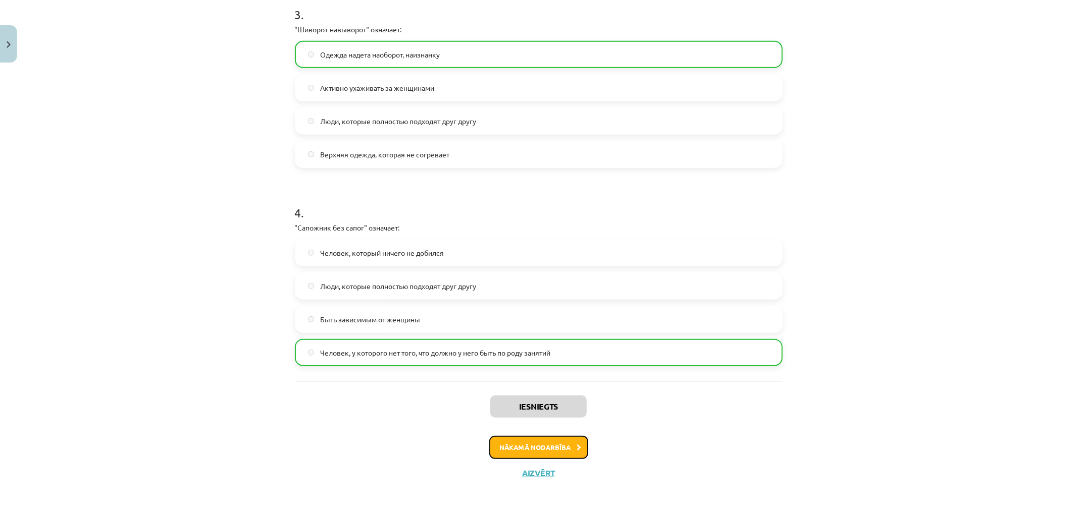
click at [557, 450] on button "Nākamā nodarbība" at bounding box center [538, 447] width 99 height 23
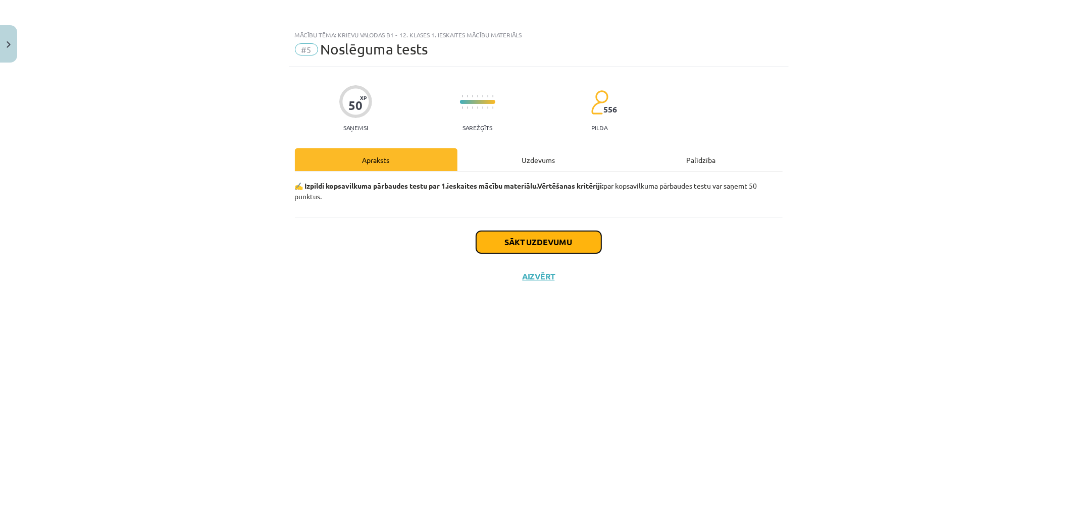
click at [565, 239] on button "Sākt uzdevumu" at bounding box center [538, 242] width 125 height 22
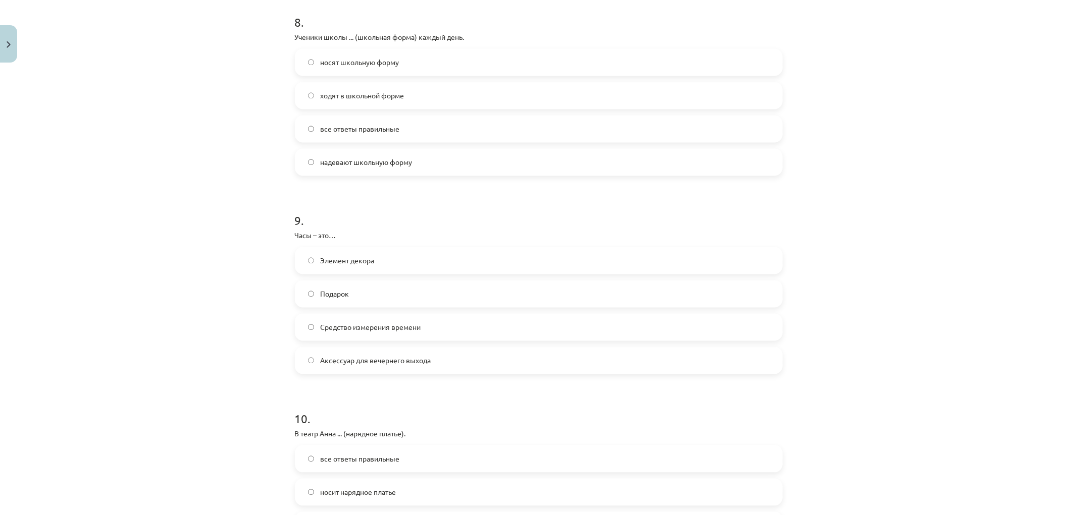
scroll to position [1766, 0]
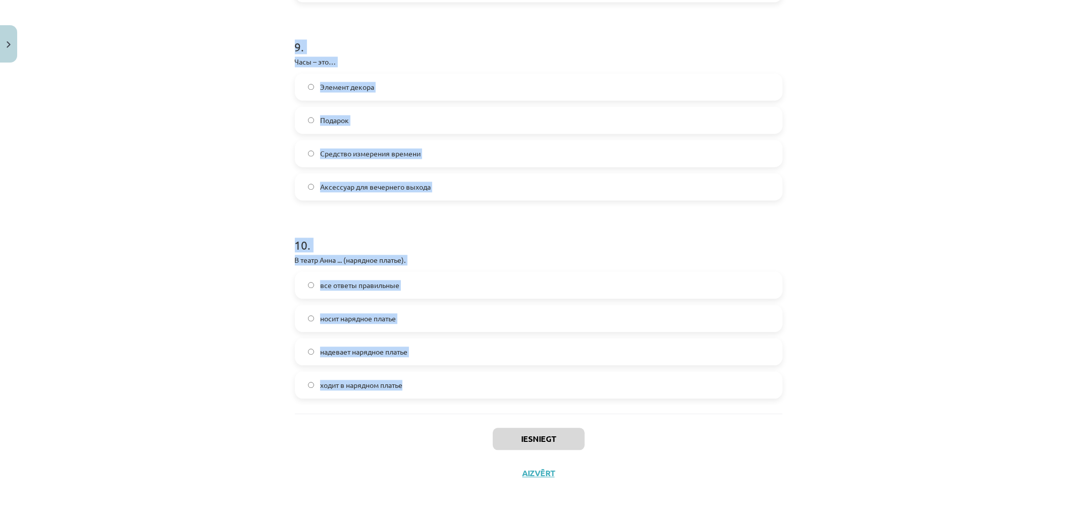
drag, startPoint x: 286, startPoint y: 106, endPoint x: 733, endPoint y: 377, distance: 522.2
copy form "1 . На прогулки в лес наша семья ... (тёплые куртки). ходит в тёплых куртках вс…"
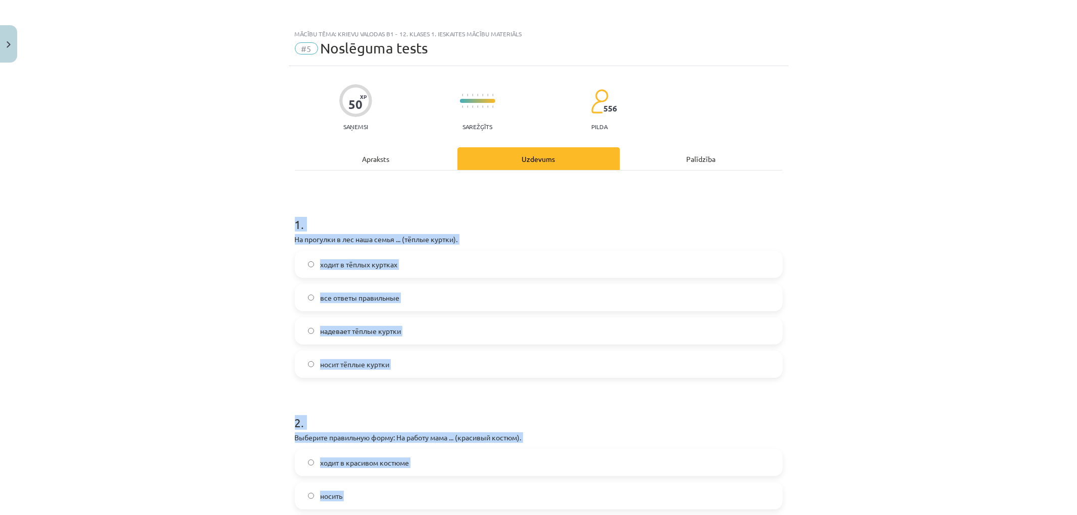
scroll to position [0, 0]
click at [194, 266] on div "Mācību tēma: Krievu valodas b1 - 12. klases 1. ieskaites mācību materiāls #5 No…" at bounding box center [538, 257] width 1077 height 515
click at [204, 192] on div "Mācību tēma: Krievu valodas b1 - 12. klases 1. ieskaites mācību materiāls #5 No…" at bounding box center [538, 257] width 1077 height 515
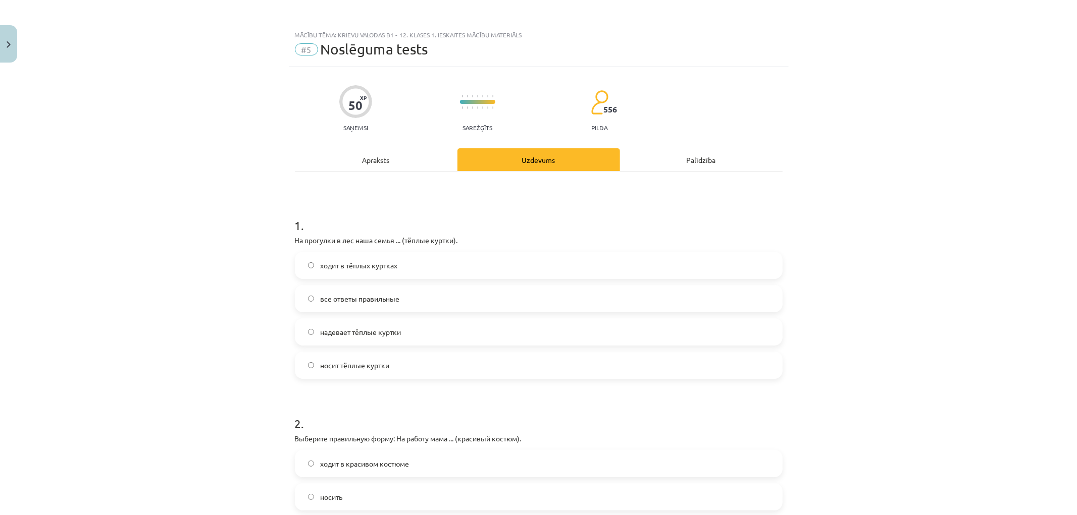
click at [391, 302] on span "все ответы правильные" at bounding box center [359, 299] width 79 height 11
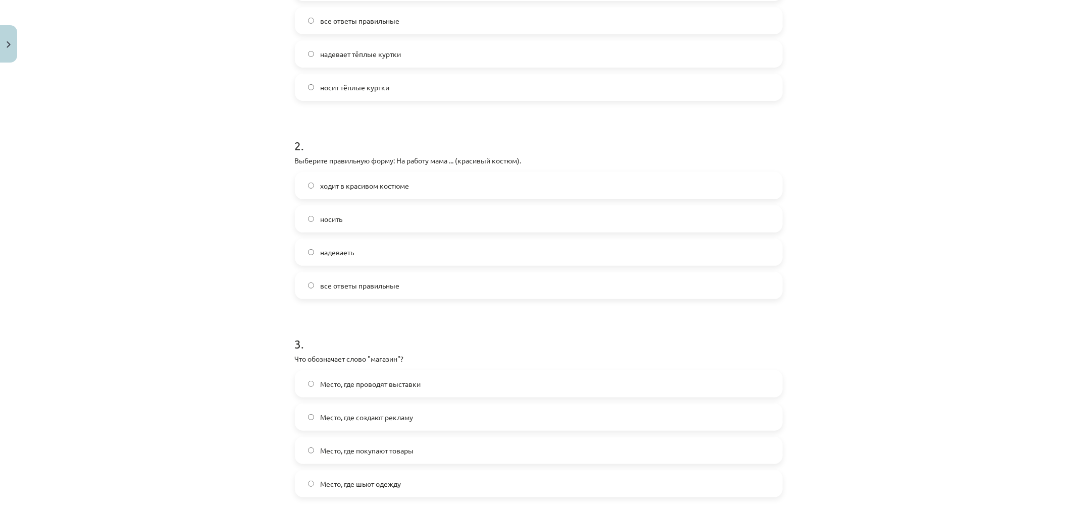
scroll to position [280, 0]
click at [389, 185] on span "ходит в красивом костюме" at bounding box center [364, 184] width 89 height 11
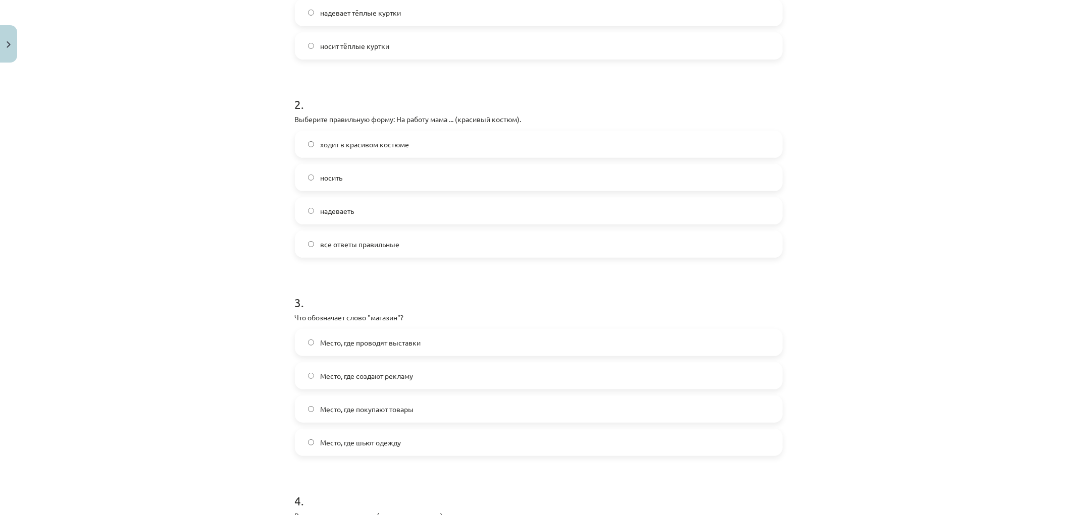
scroll to position [392, 0]
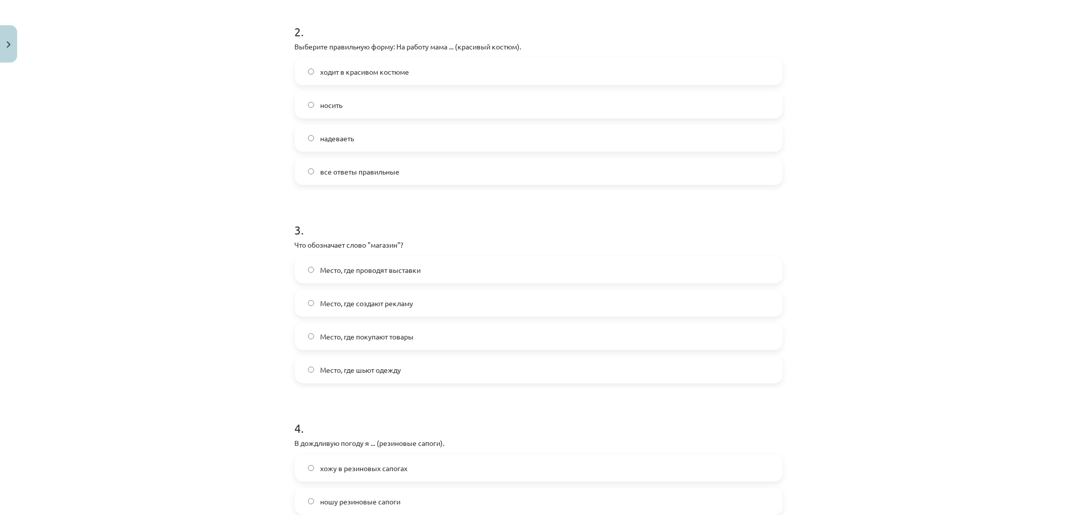
click at [409, 340] on span "Место, где покупают товары" at bounding box center [366, 337] width 93 height 11
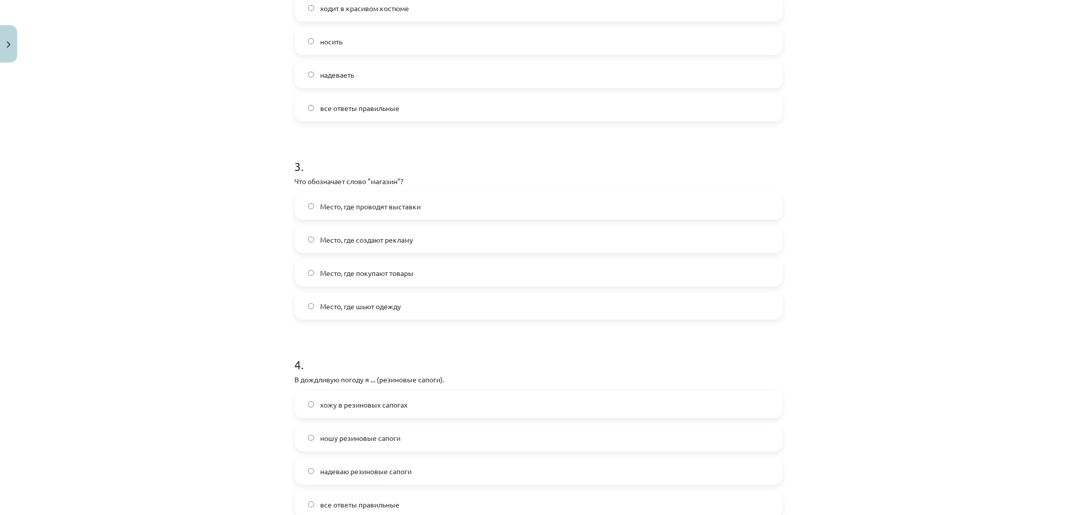
scroll to position [561, 0]
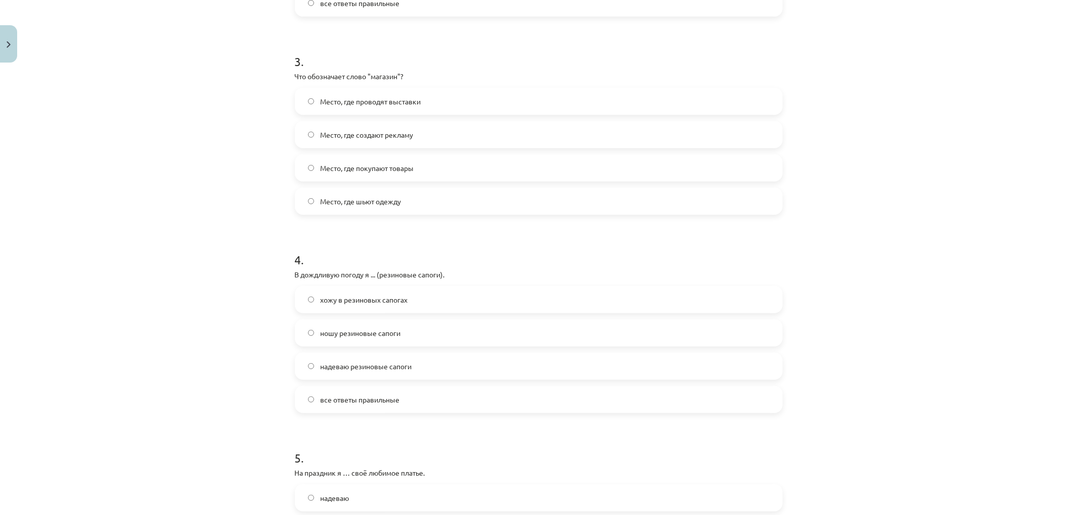
click at [390, 405] on label "все ответы правильные" at bounding box center [539, 399] width 486 height 25
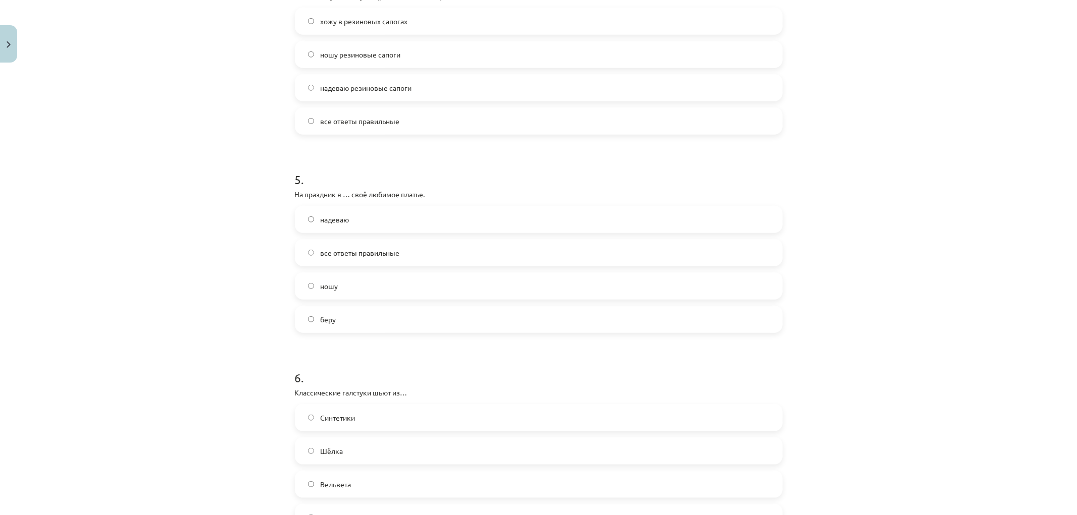
scroll to position [841, 0]
click at [349, 223] on label "надеваю" at bounding box center [539, 217] width 486 height 25
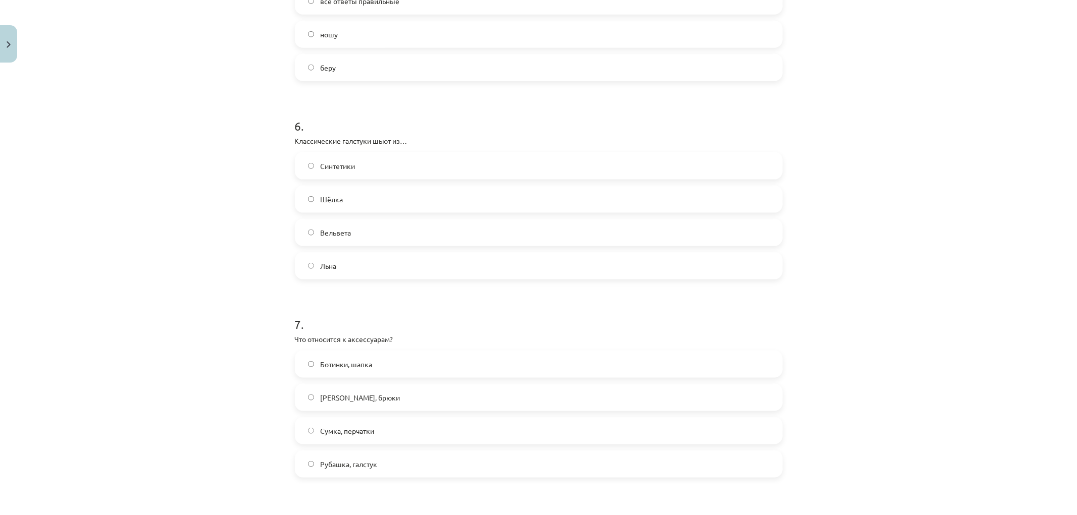
scroll to position [1122, 0]
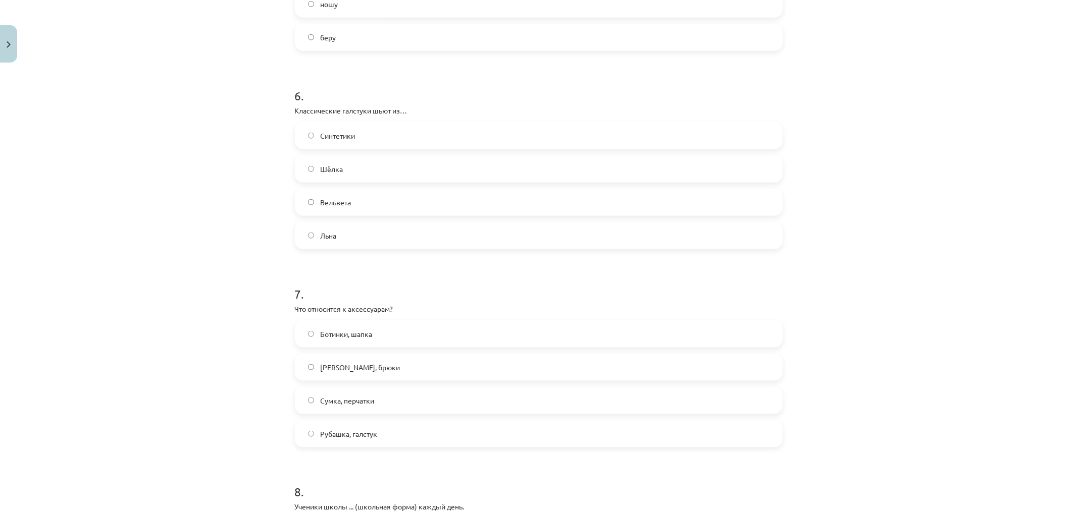
click at [346, 172] on label "Шёлка" at bounding box center [539, 169] width 486 height 25
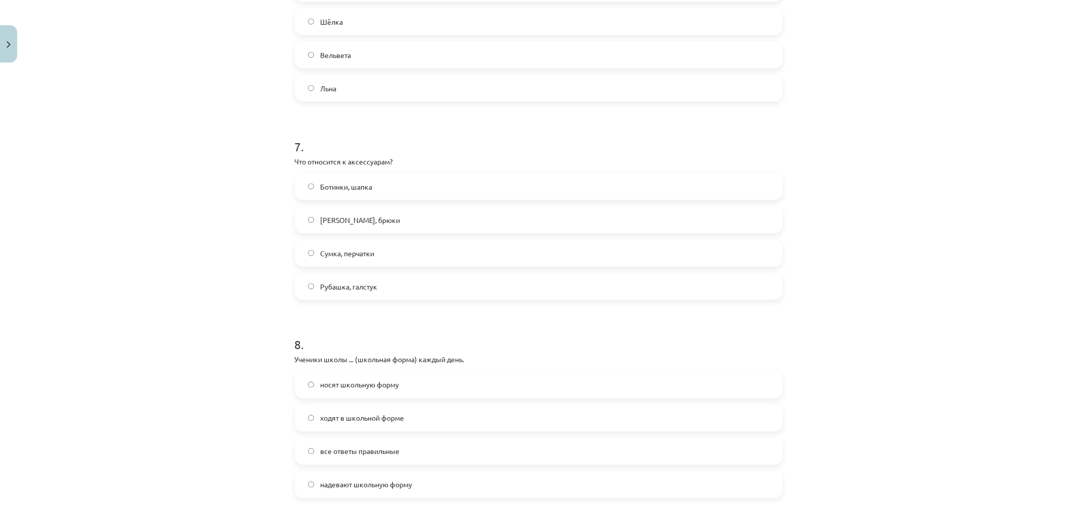
scroll to position [1290, 0]
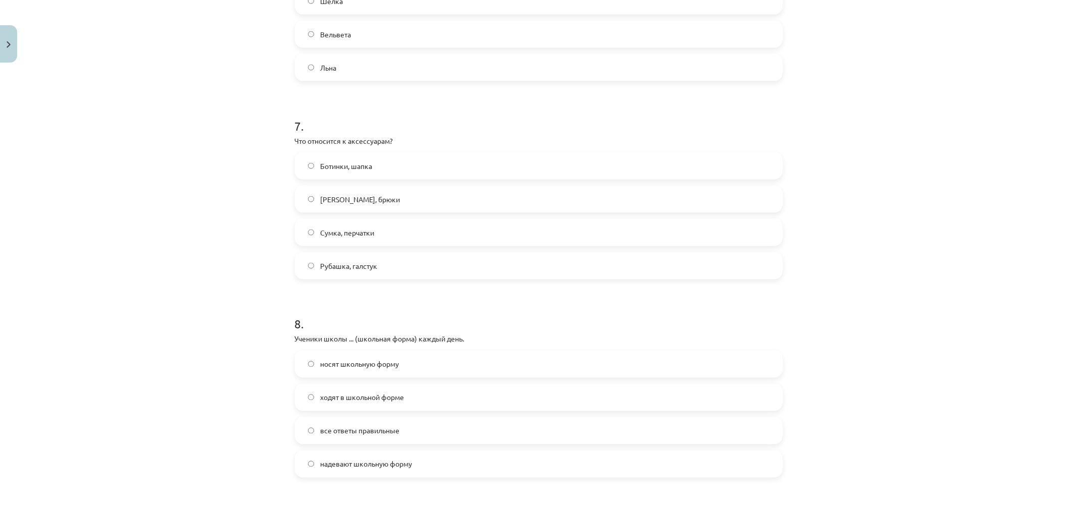
click at [387, 233] on label "Сумка, перчатки" at bounding box center [539, 232] width 486 height 25
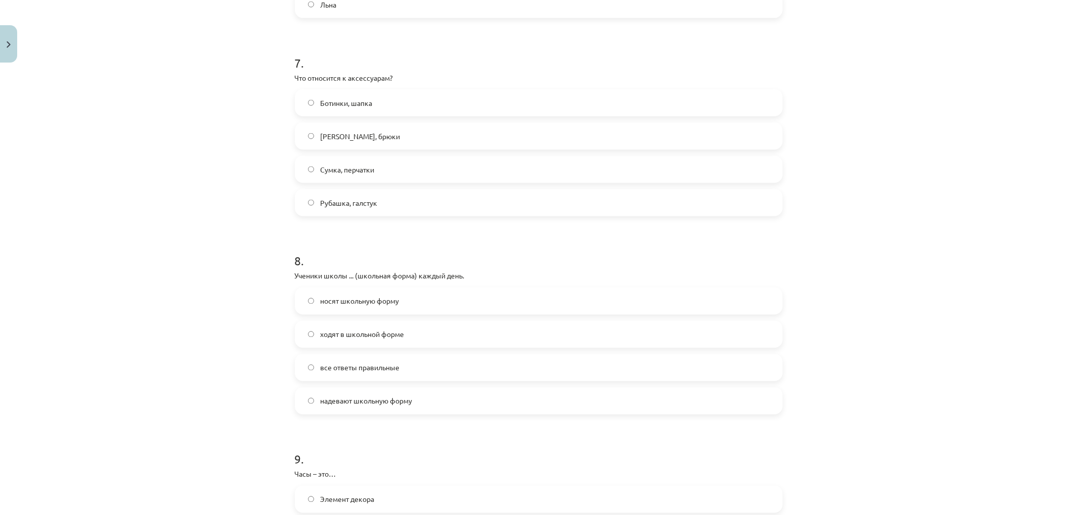
scroll to position [1515, 0]
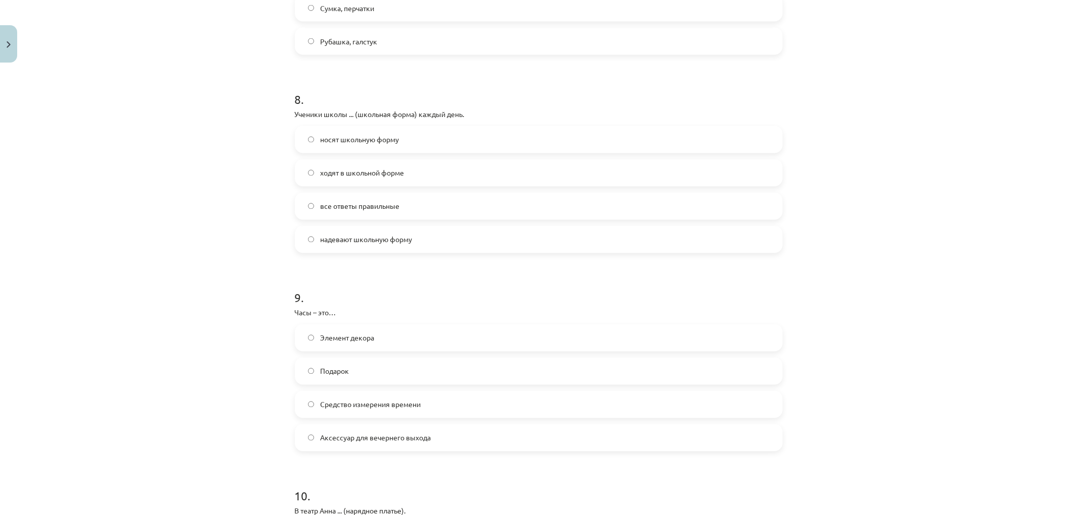
click at [372, 138] on span "носят школьную форму" at bounding box center [359, 140] width 79 height 11
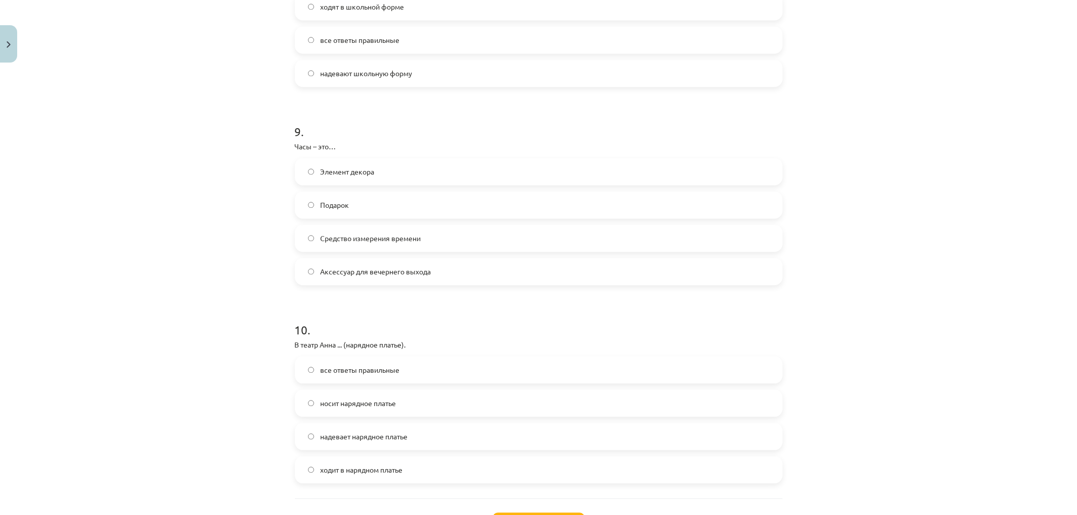
scroll to position [1683, 0]
click at [400, 240] on span "Средство измерения времени" at bounding box center [370, 237] width 100 height 11
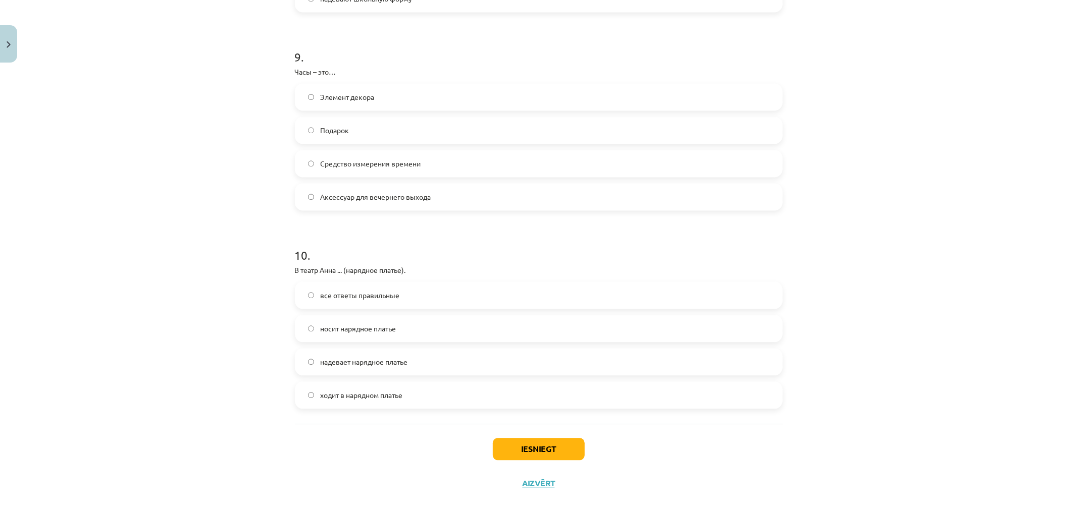
scroll to position [1766, 0]
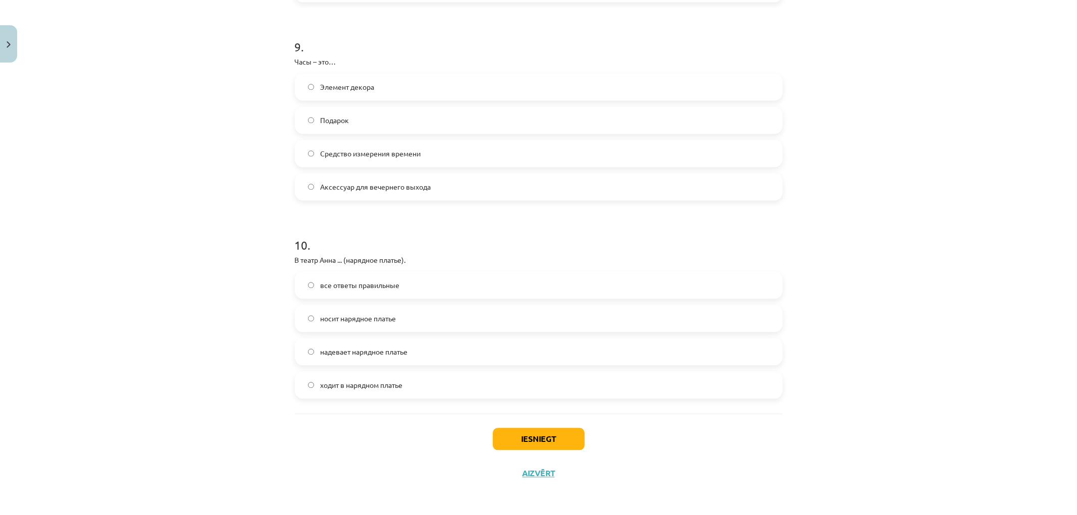
click at [390, 283] on span "все ответы правильные" at bounding box center [359, 285] width 79 height 11
click at [535, 432] on button "Iesniegt" at bounding box center [539, 439] width 92 height 22
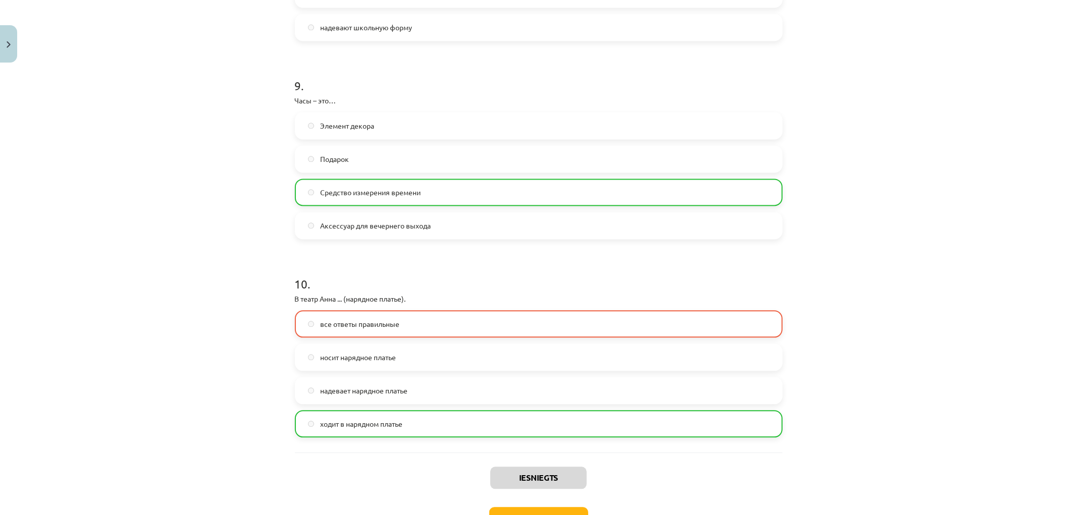
scroll to position [1798, 0]
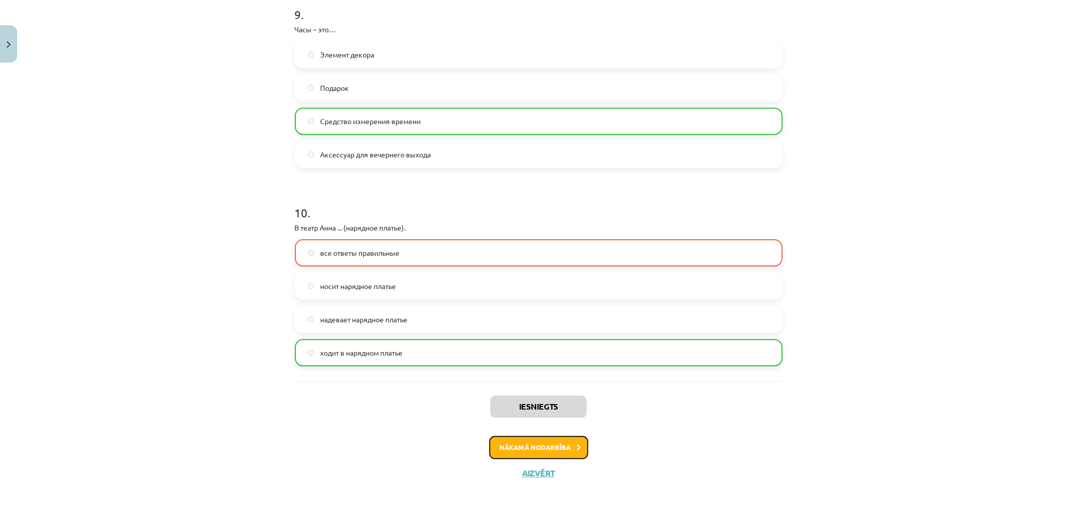
click at [580, 448] on button "Nākamā nodarbība" at bounding box center [538, 447] width 99 height 23
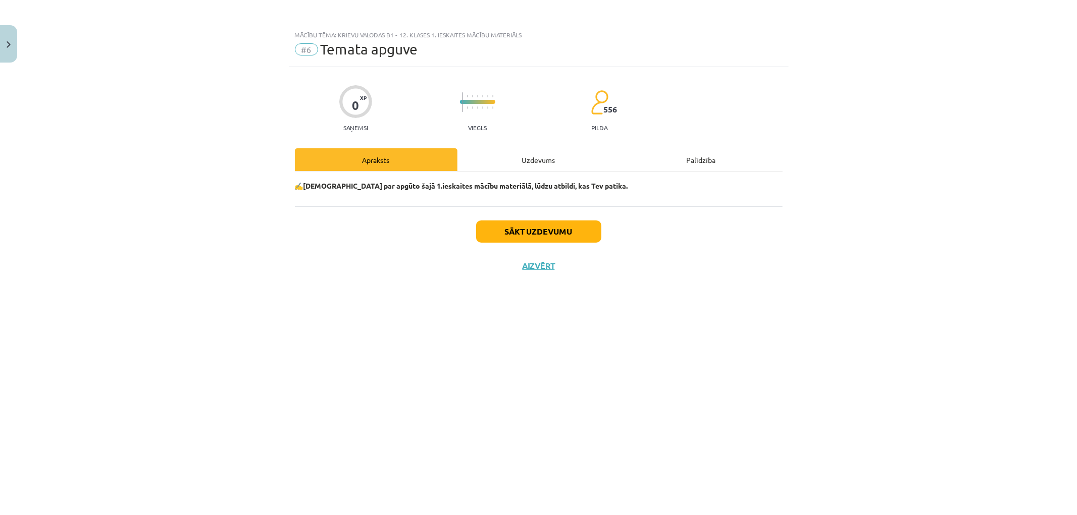
scroll to position [0, 0]
click at [548, 228] on button "Sākt uzdevumu" at bounding box center [538, 232] width 125 height 22
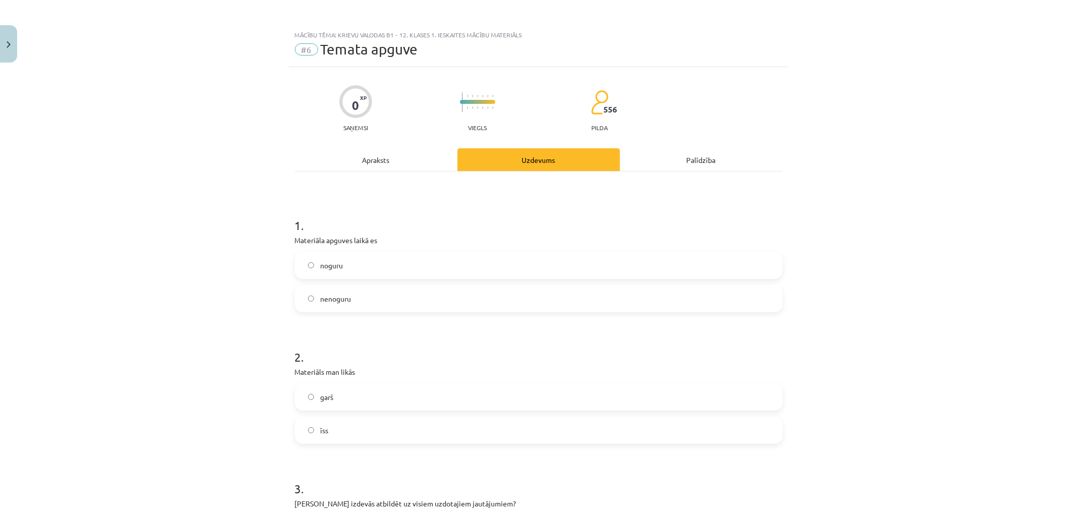
click at [367, 272] on label "noguru" at bounding box center [539, 265] width 486 height 25
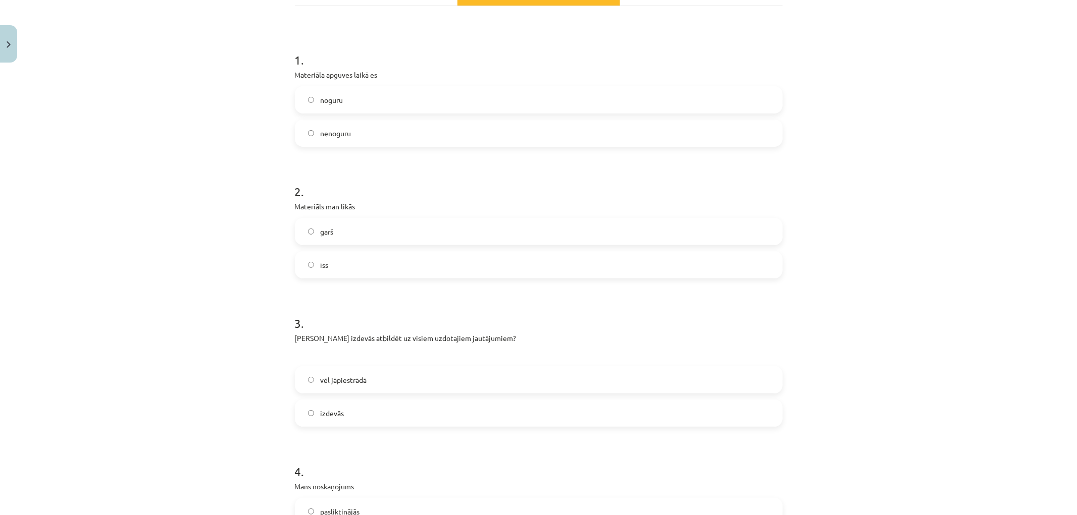
scroll to position [168, 0]
click at [355, 224] on label "garš" at bounding box center [539, 229] width 486 height 25
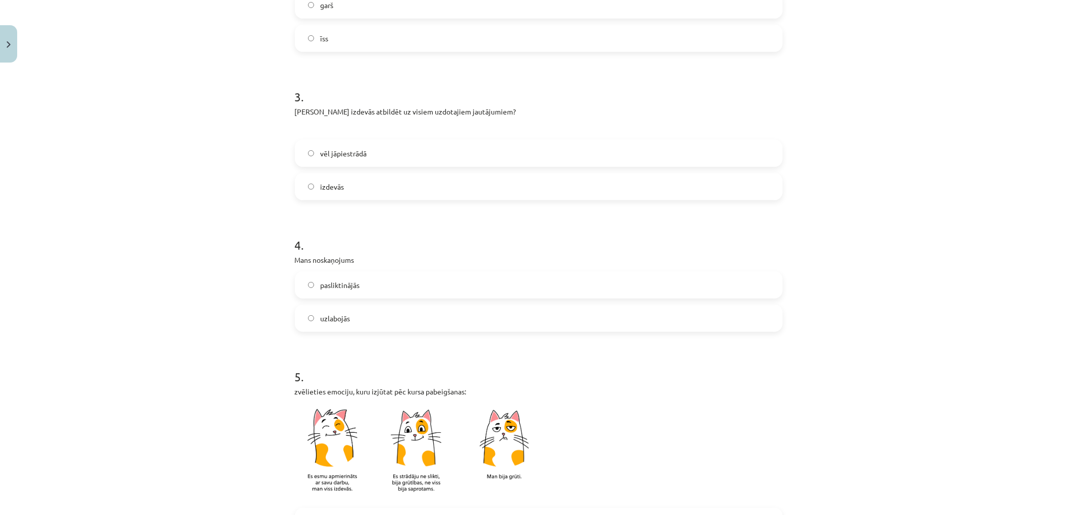
click at [357, 149] on span "vēl jāpiestrādā" at bounding box center [343, 153] width 46 height 11
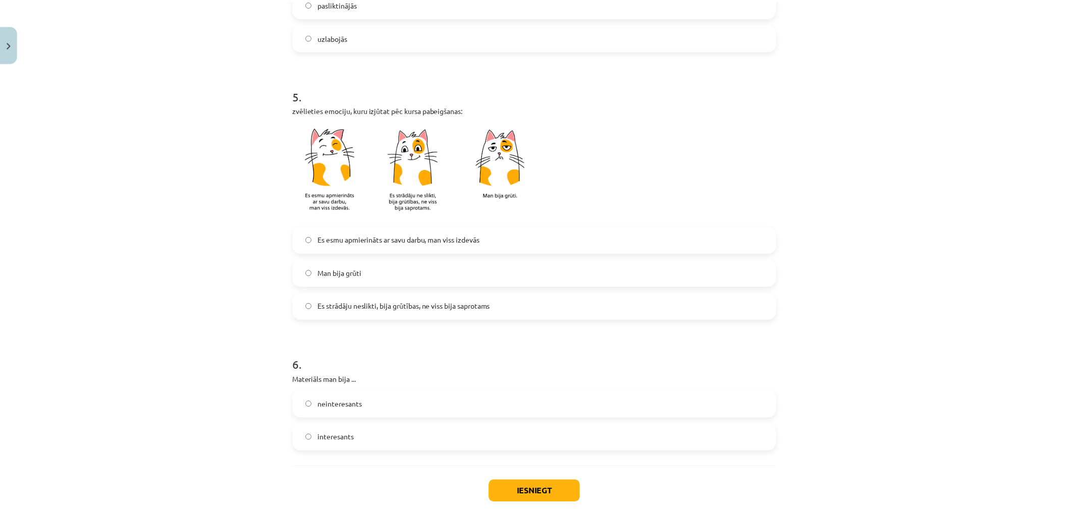
scroll to position [728, 0]
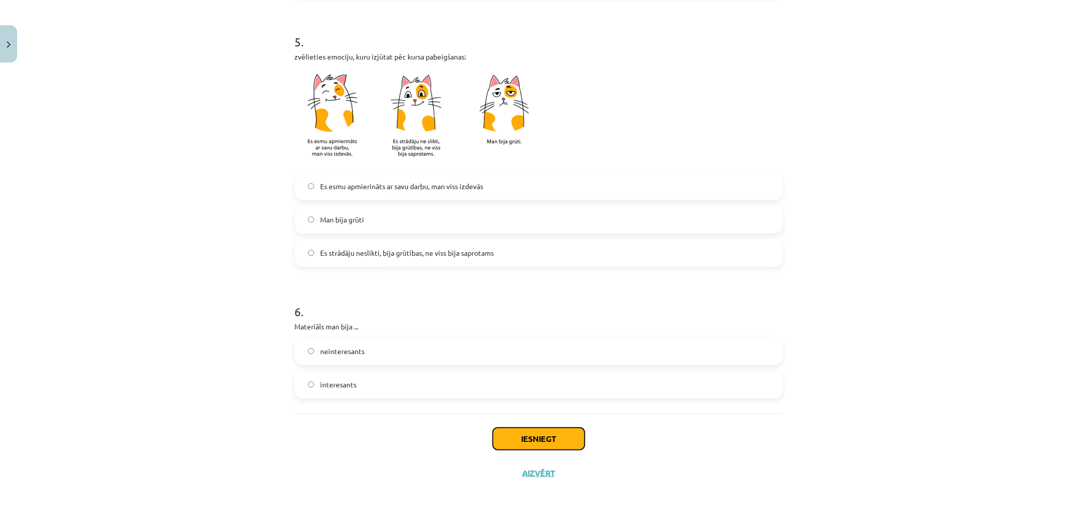
click at [540, 433] on button "Iesniegt" at bounding box center [539, 439] width 92 height 22
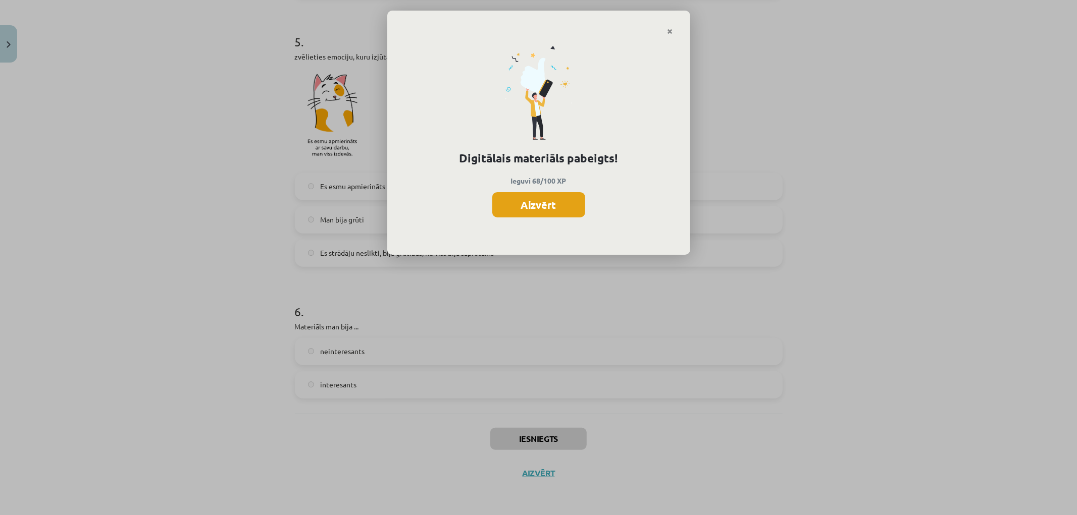
click at [531, 213] on button "Aizvērt" at bounding box center [538, 204] width 93 height 25
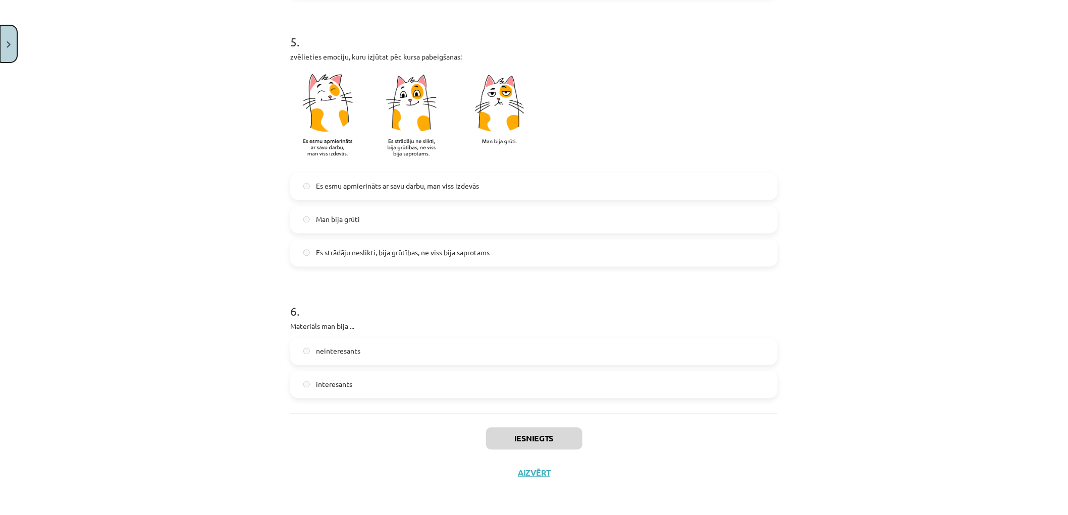
click at [2, 50] on button "Close" at bounding box center [8, 43] width 17 height 37
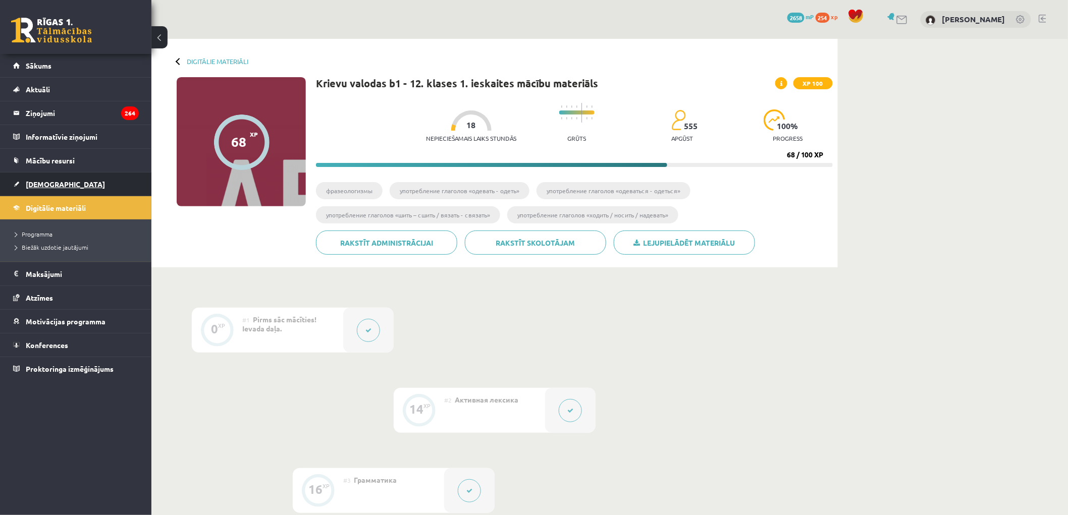
click at [32, 182] on span "[DEMOGRAPHIC_DATA]" at bounding box center [65, 184] width 79 height 9
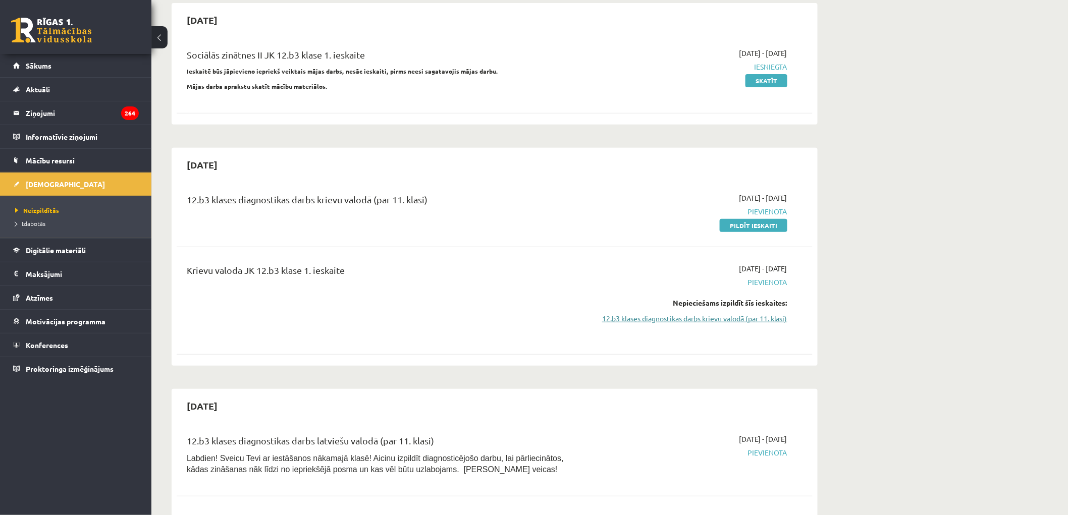
scroll to position [112, 0]
